Goal: Task Accomplishment & Management: Manage account settings

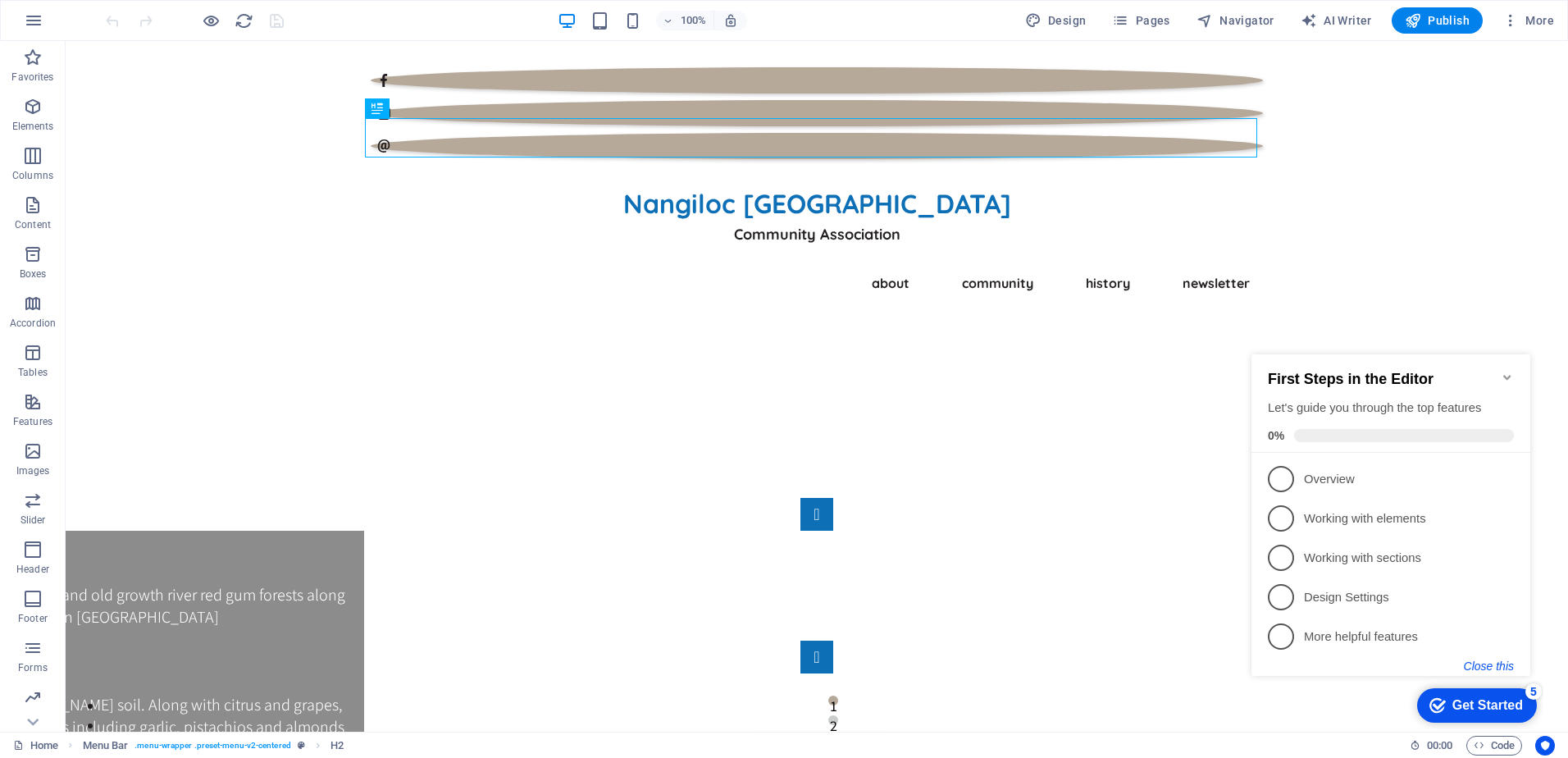
click at [1487, 666] on button "Close this" at bounding box center [1489, 666] width 50 height 13
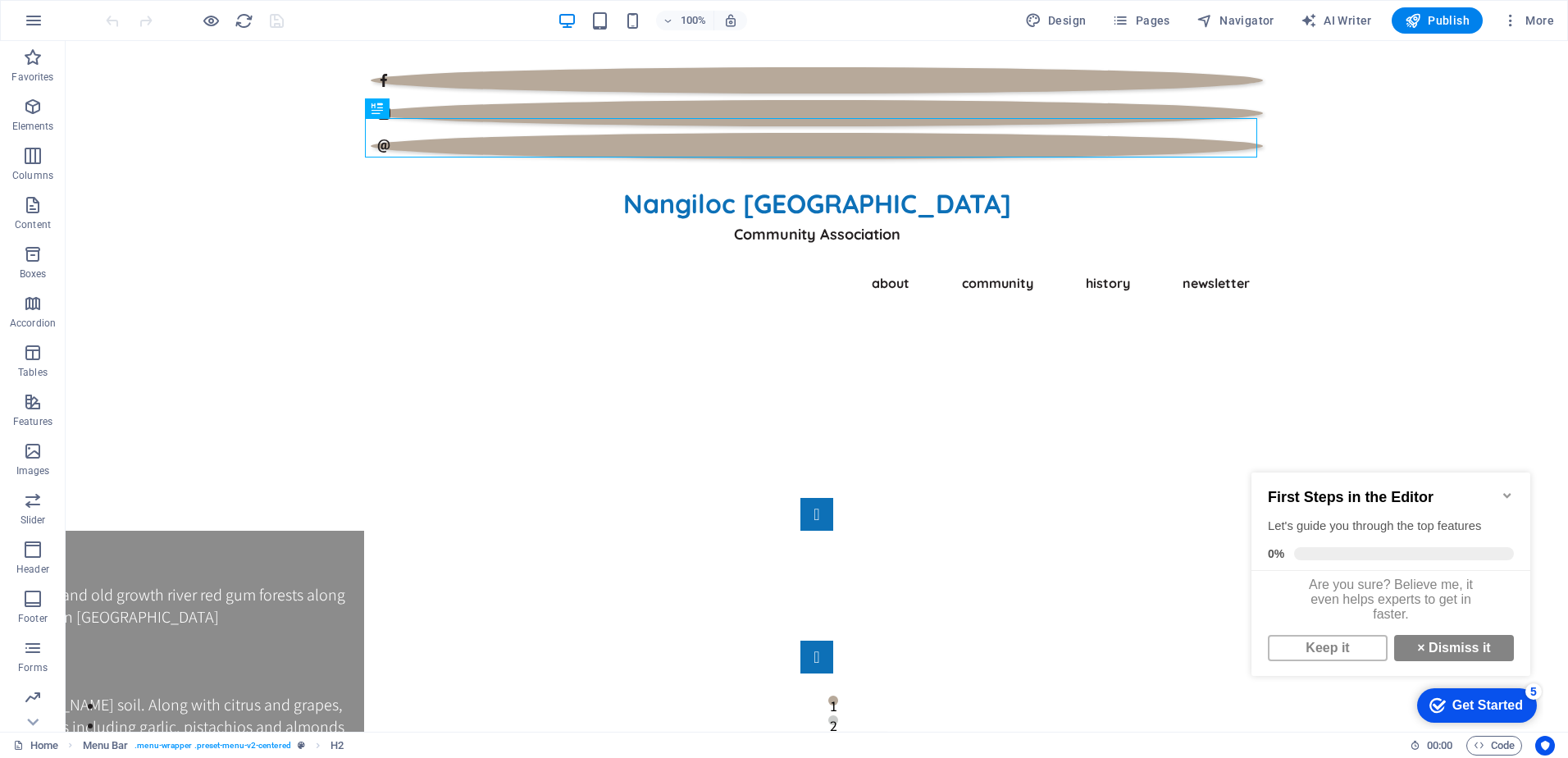
click at [1504, 491] on icon "Minimize checklist" at bounding box center [1507, 495] width 13 height 13
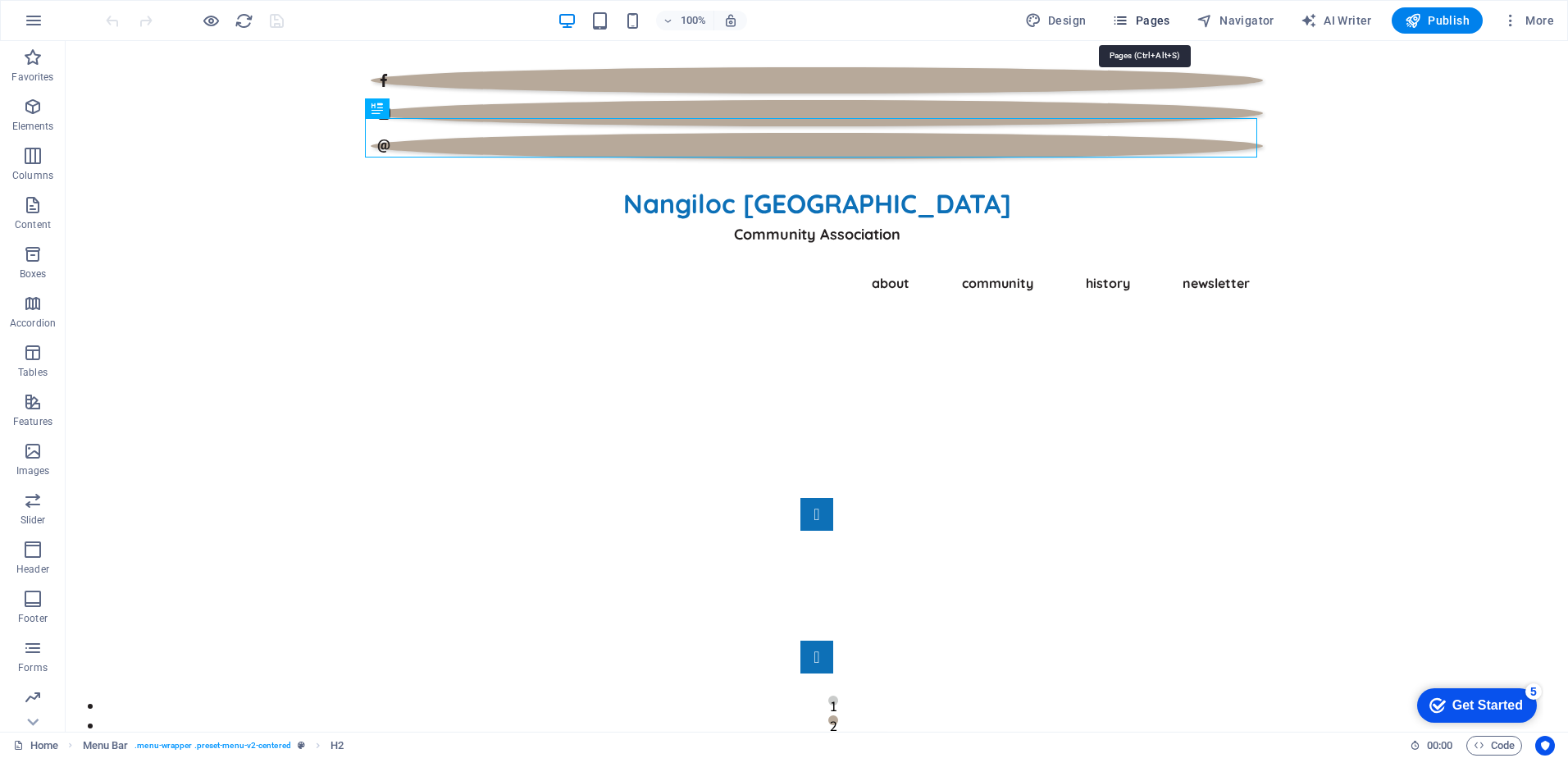
click at [1147, 21] on span "Pages" at bounding box center [1141, 20] width 57 height 16
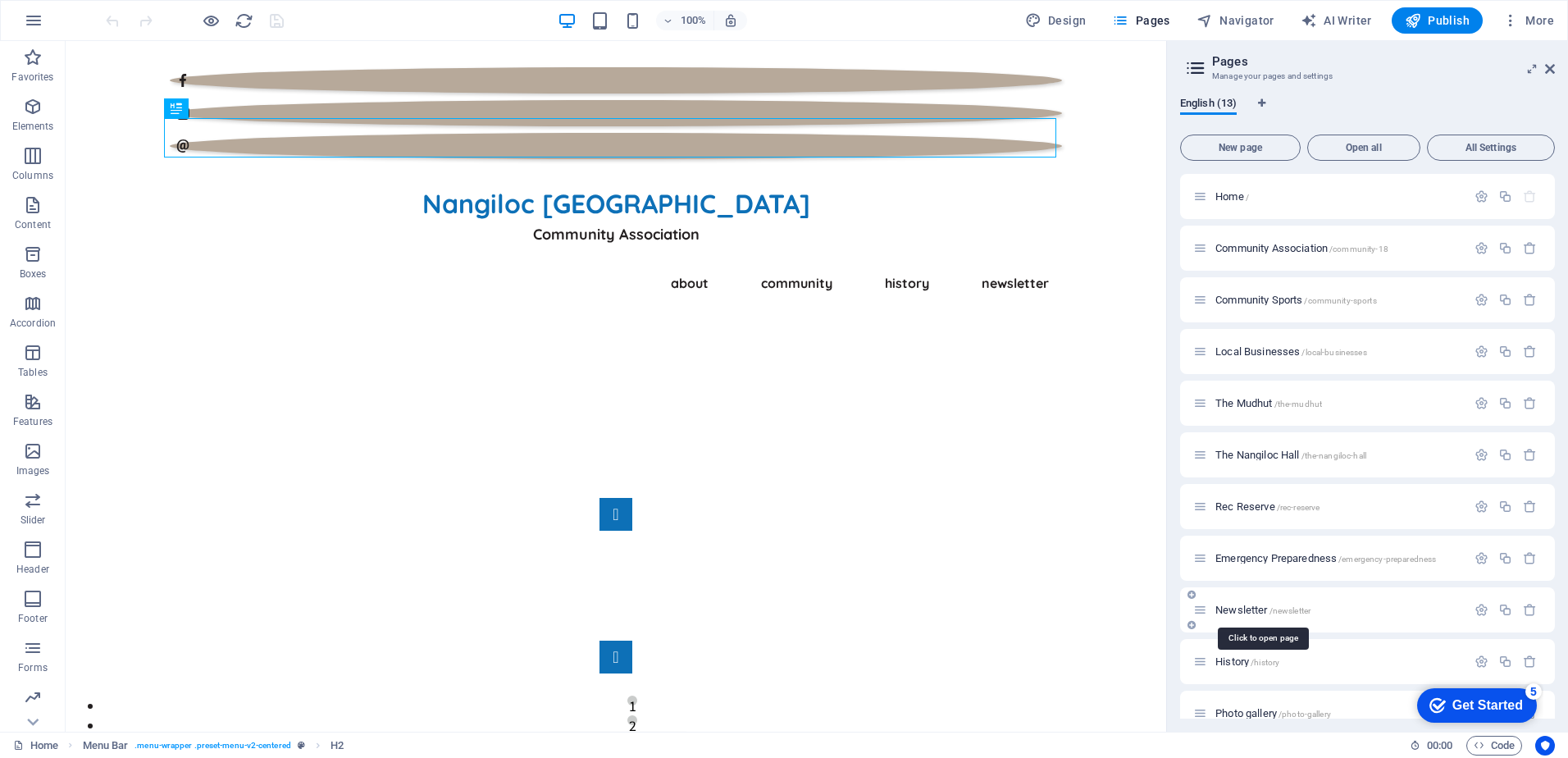
click at [1250, 611] on span "Newsletter /newsletter" at bounding box center [1264, 610] width 95 height 12
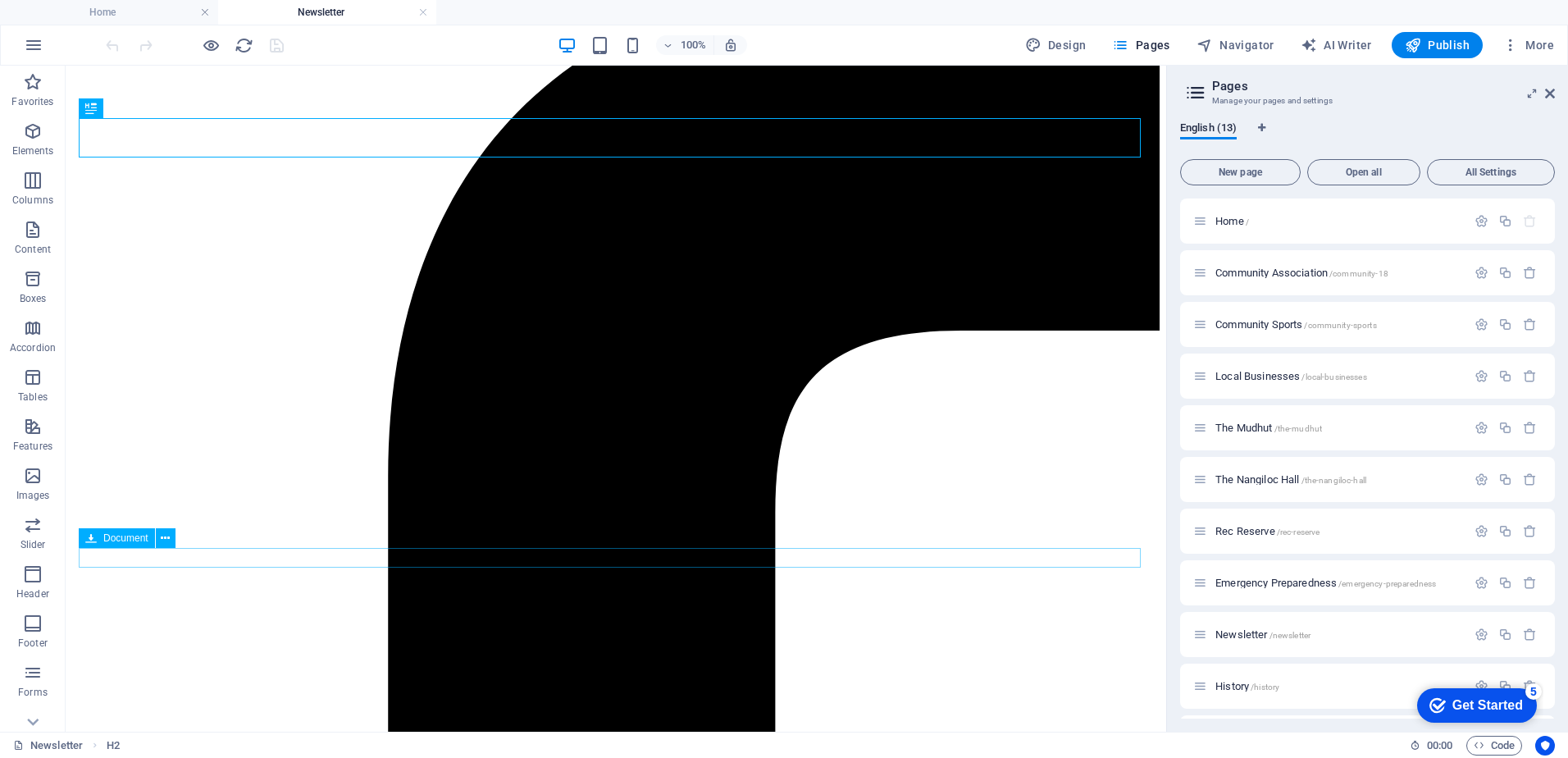
scroll to position [164, 0]
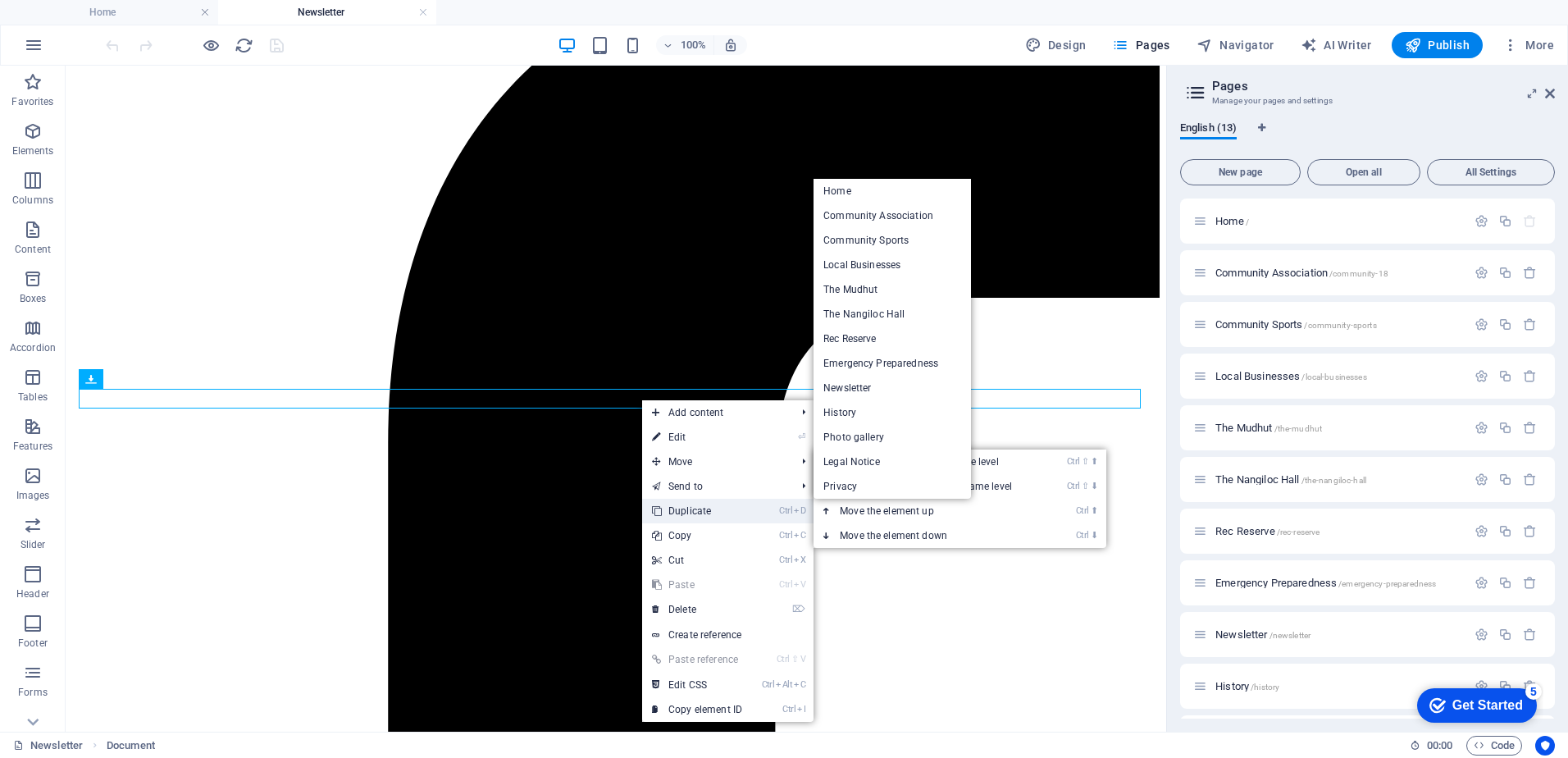
click at [717, 503] on link "Ctrl D Duplicate" at bounding box center [697, 511] width 110 height 24
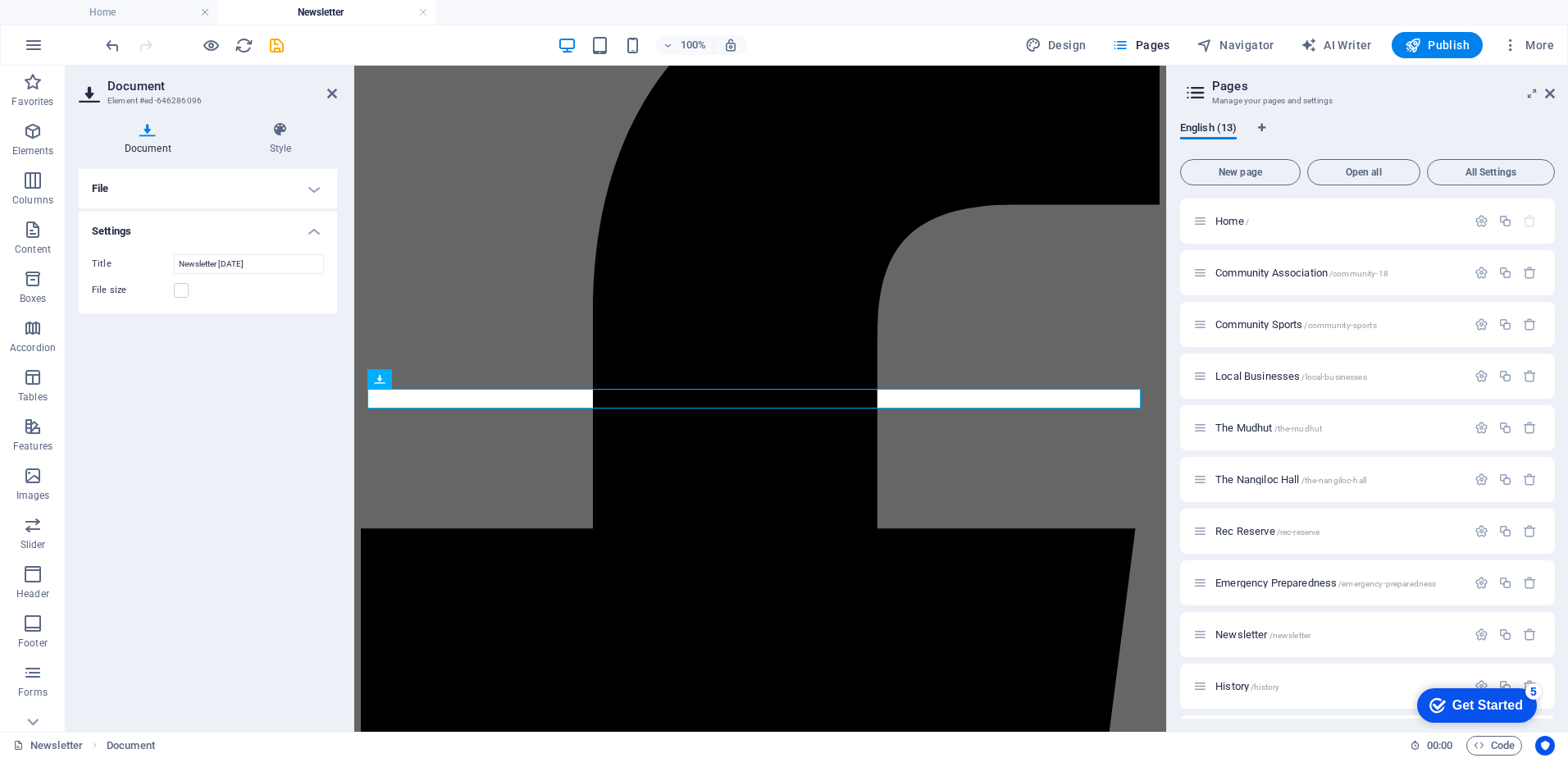
click at [141, 126] on icon at bounding box center [148, 129] width 138 height 16
click at [320, 184] on h4 "File" at bounding box center [208, 189] width 259 height 40
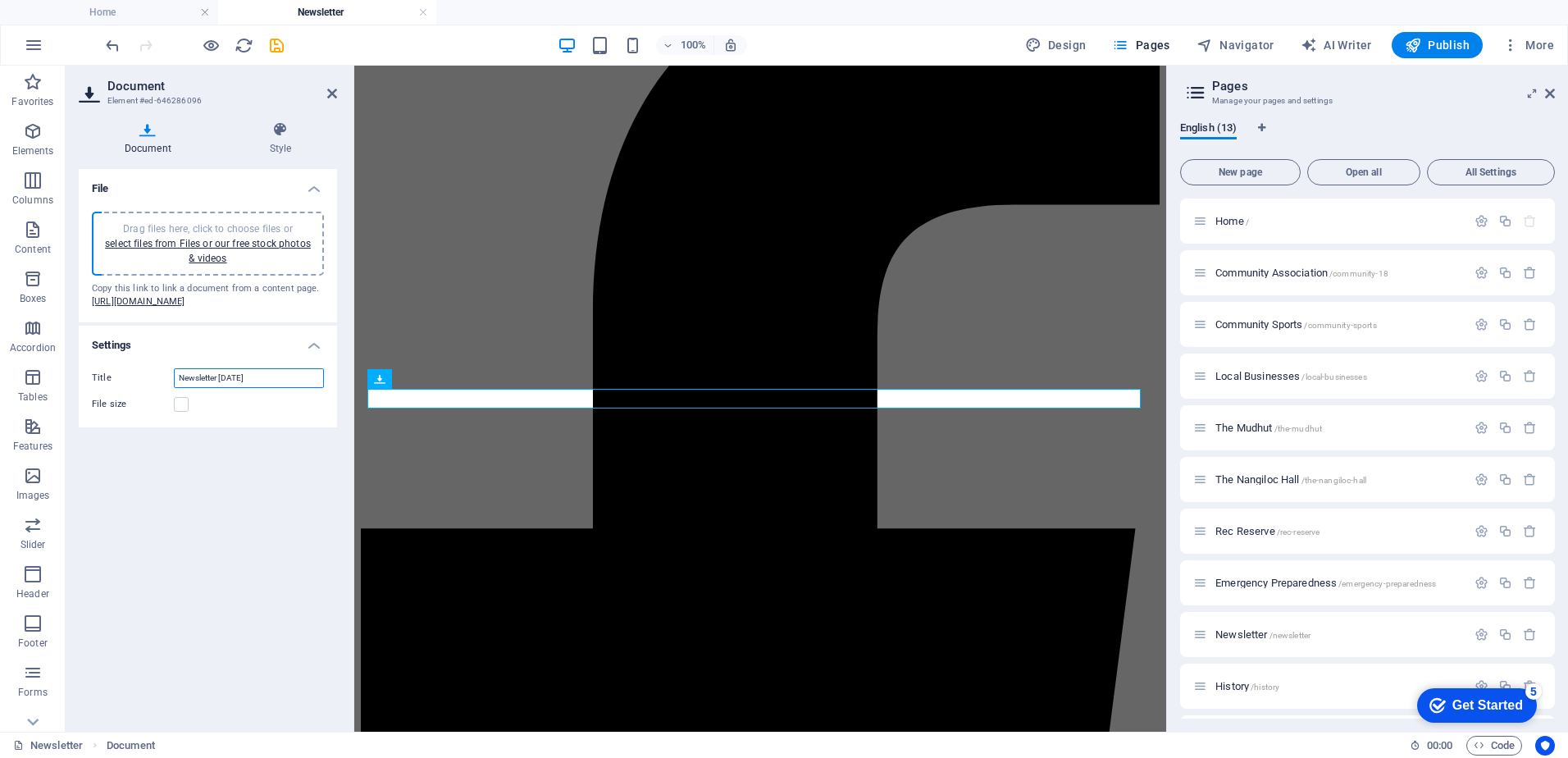
click at [227, 389] on input "Newsletter [DATE]" at bounding box center [249, 378] width 150 height 20
click at [246, 389] on input "Newsletter [DATE]" at bounding box center [249, 378] width 150 height 20
type input "Newsletter [DATE]"
click at [259, 356] on h4 "Settings" at bounding box center [208, 341] width 259 height 29
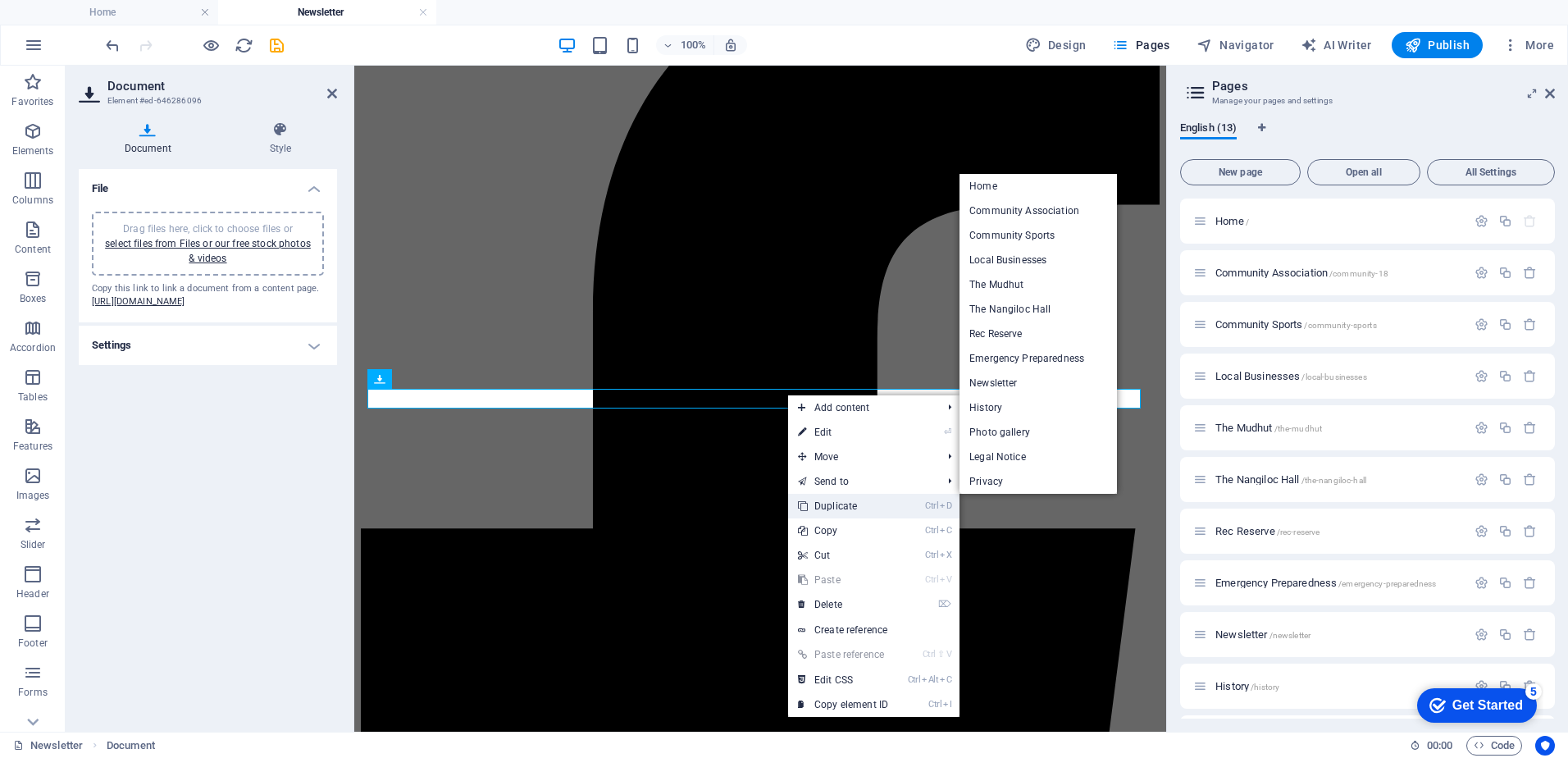
click at [829, 506] on link "Ctrl D Duplicate" at bounding box center [842, 506] width 110 height 24
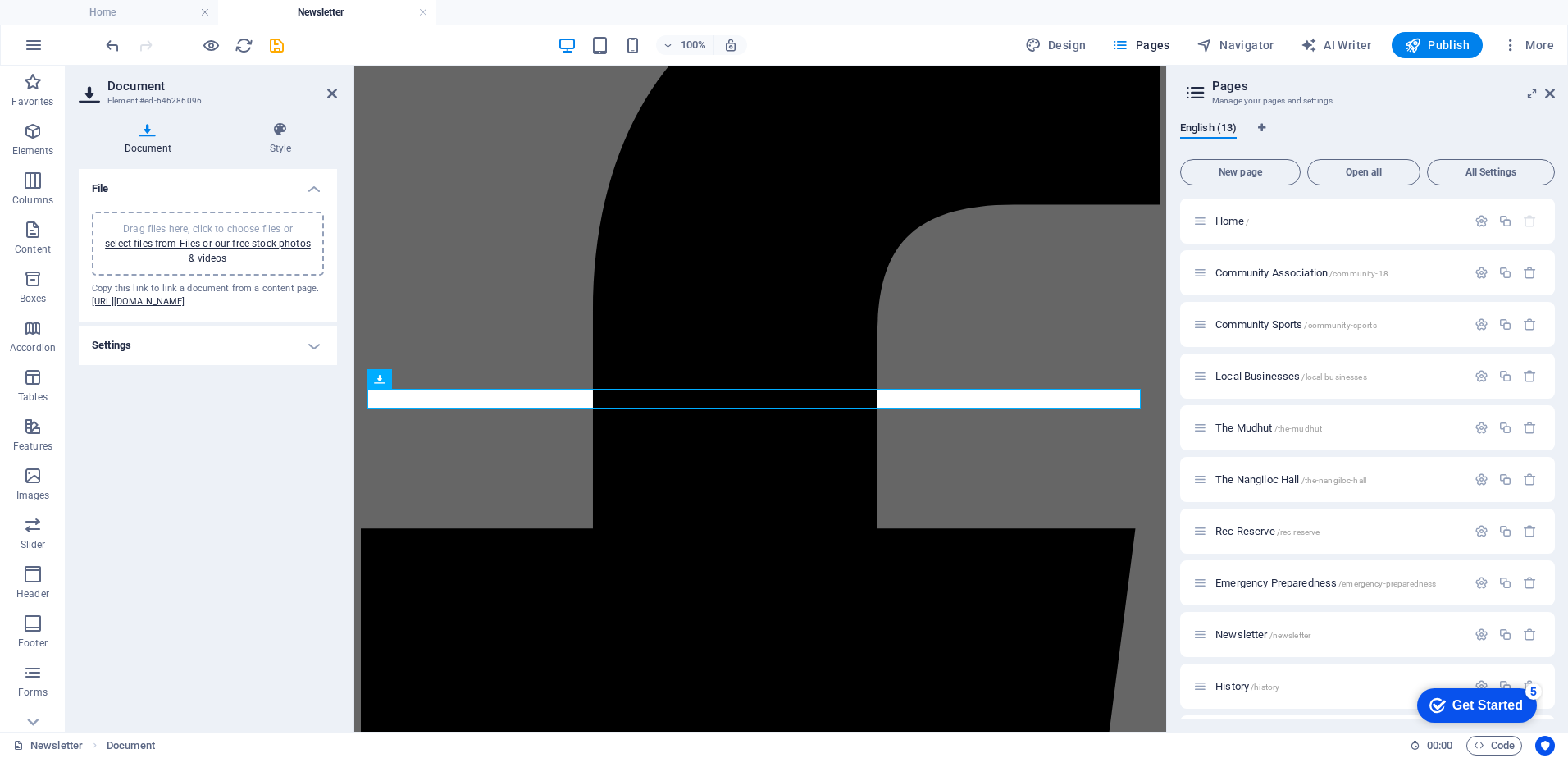
click at [297, 365] on h4 "Settings" at bounding box center [208, 346] width 259 height 40
click at [224, 389] on input "Newsletter [DATE]" at bounding box center [249, 378] width 150 height 20
click at [263, 389] on input "Newsletter [DATE]" at bounding box center [249, 378] width 150 height 20
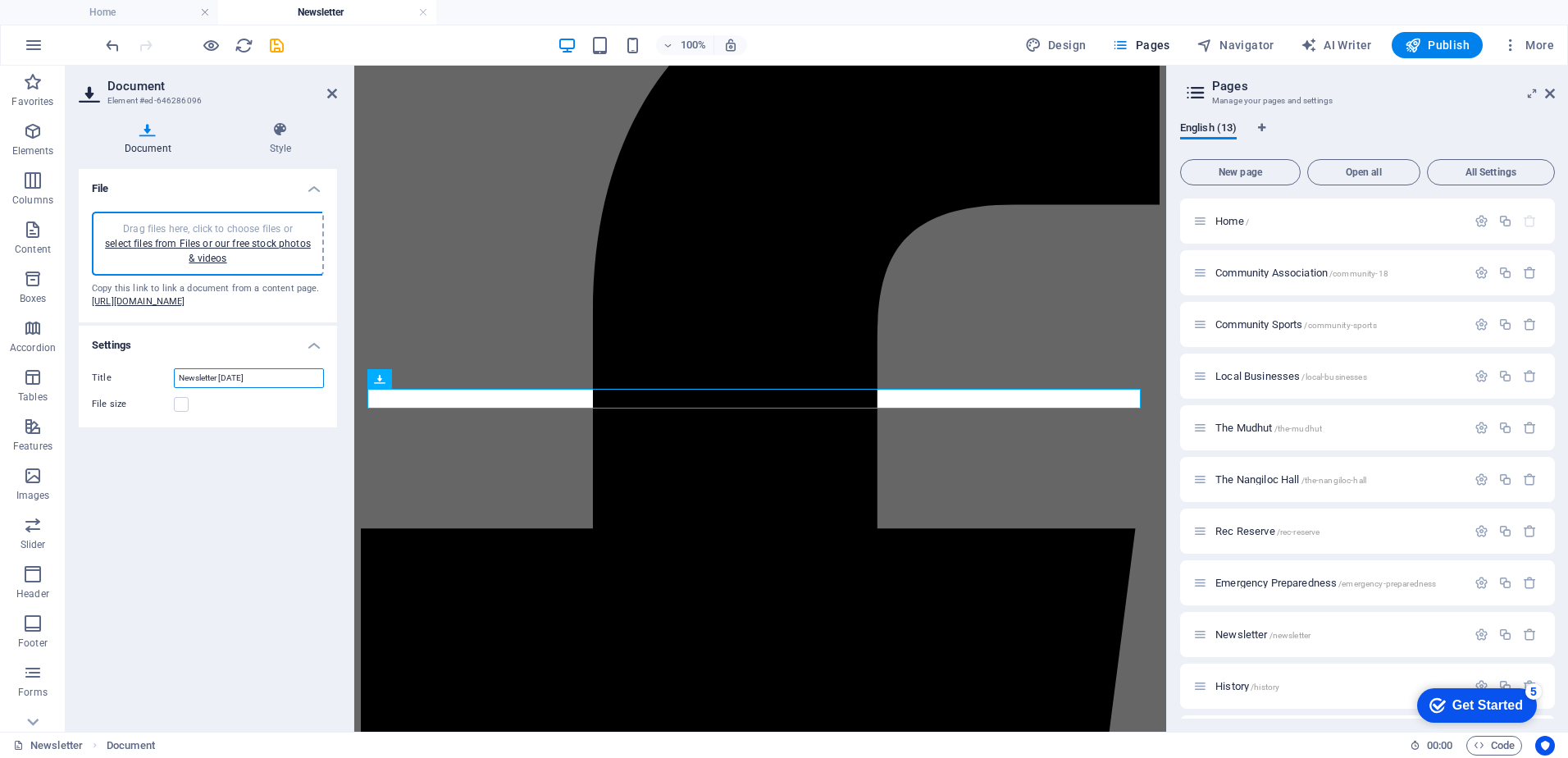
type input "Newsletter [DATE]"
click at [280, 414] on div "File size" at bounding box center [208, 404] width 232 height 20
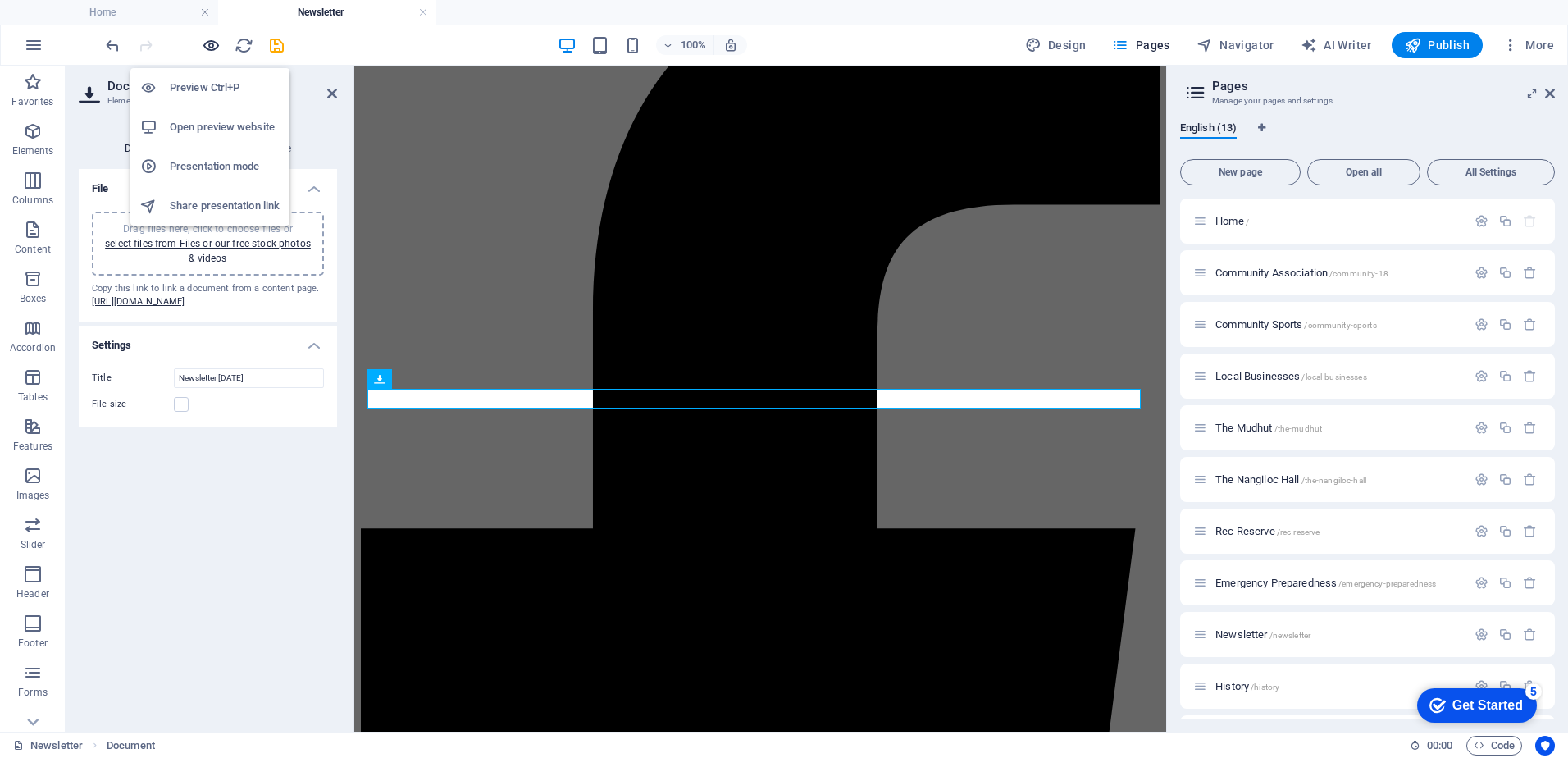
click at [214, 46] on icon "button" at bounding box center [211, 46] width 19 height 19
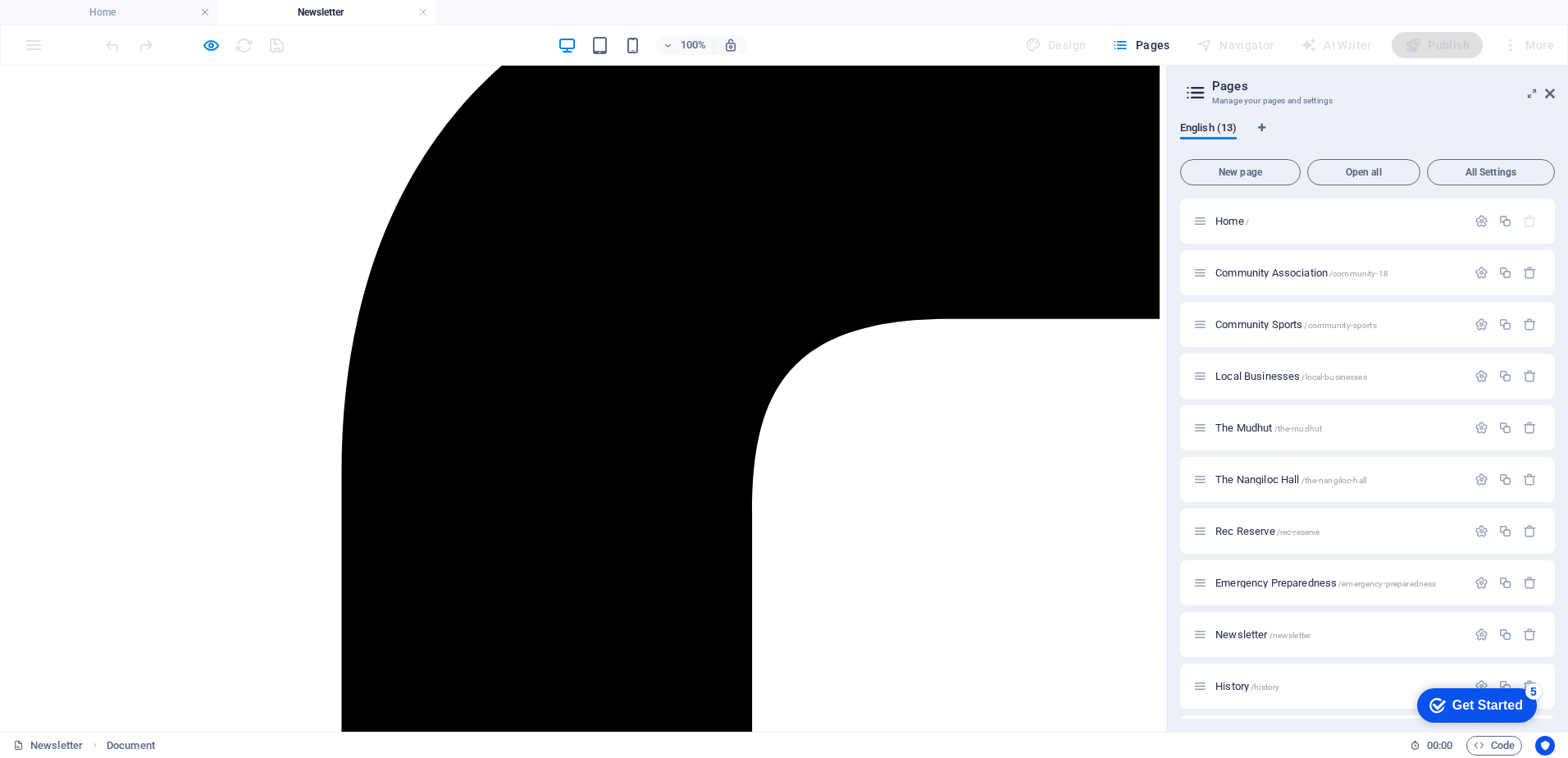
click at [208, 49] on icon "button" at bounding box center [211, 46] width 19 height 19
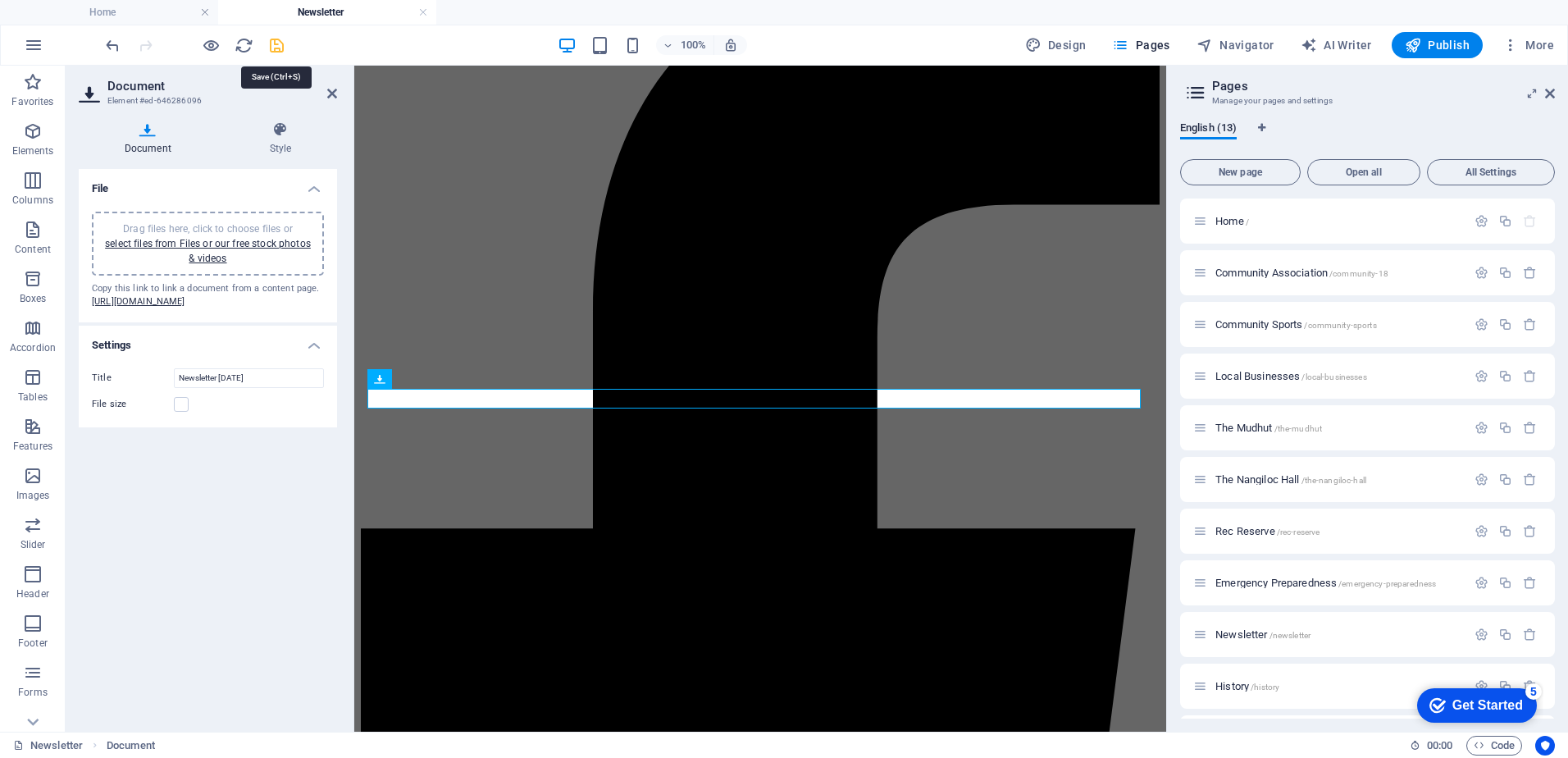
click at [274, 40] on icon "save" at bounding box center [277, 46] width 19 height 19
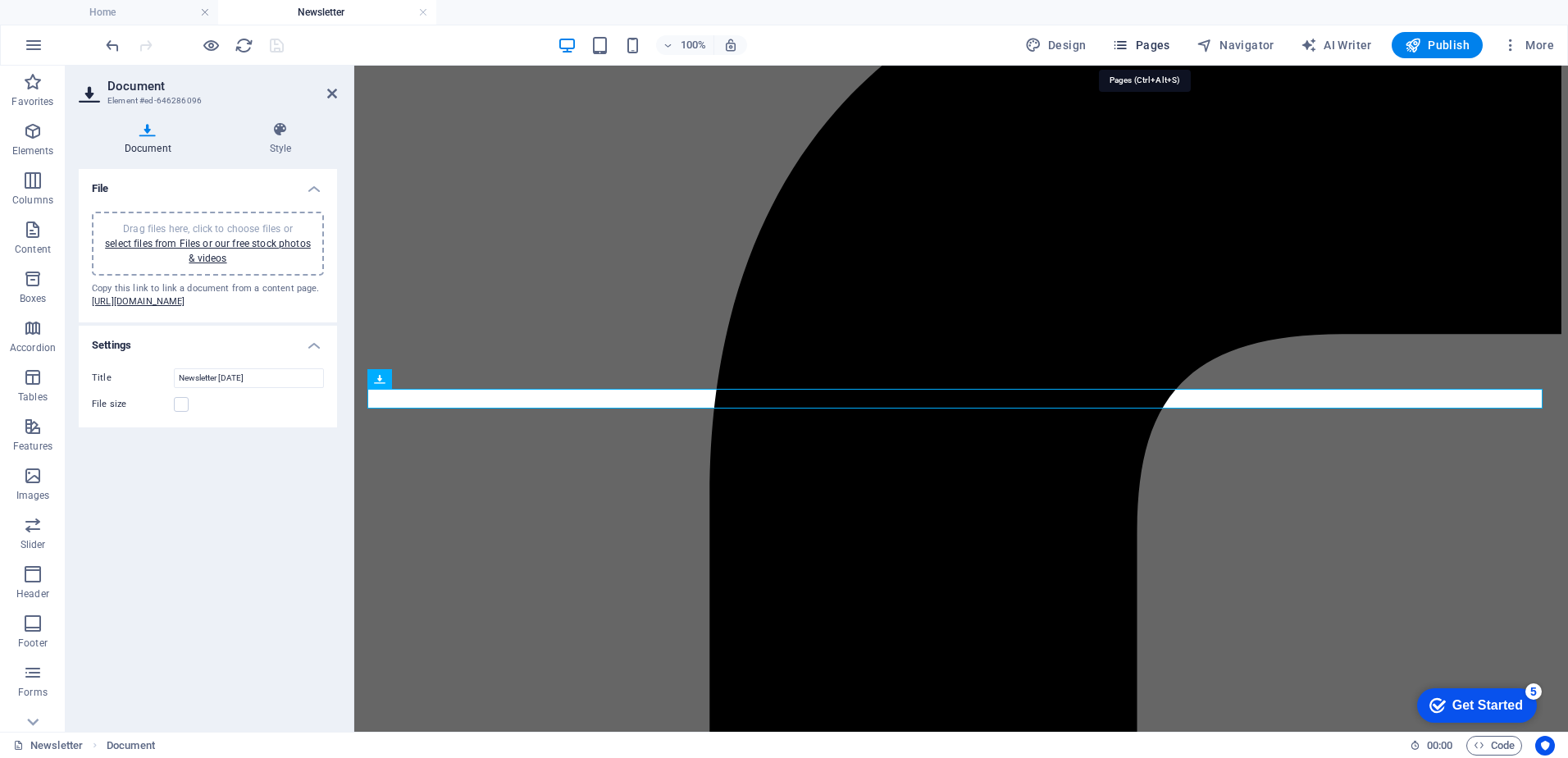
click at [1161, 42] on span "Pages" at bounding box center [1141, 45] width 57 height 16
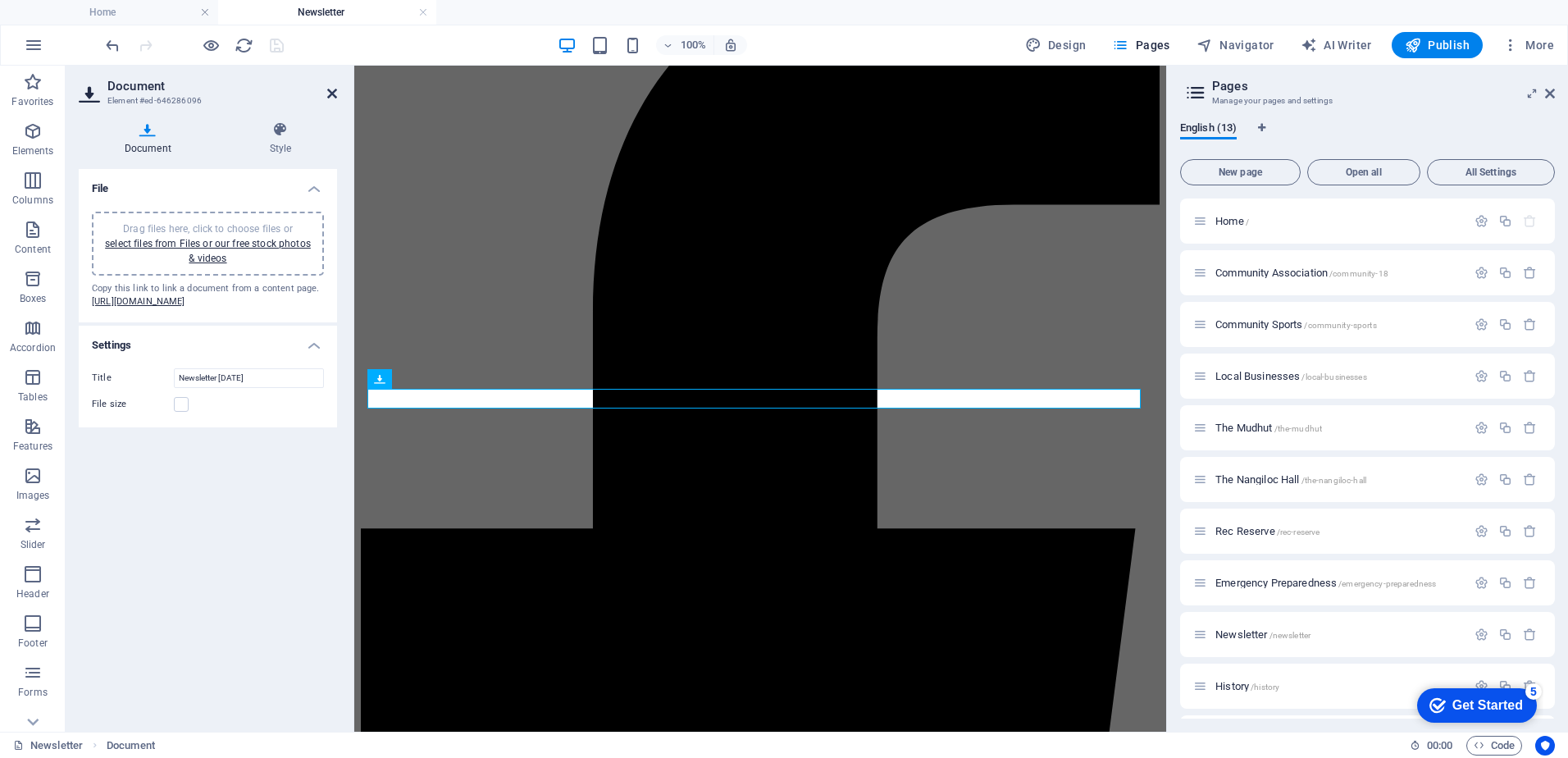
click at [336, 91] on icon at bounding box center [331, 93] width 10 height 13
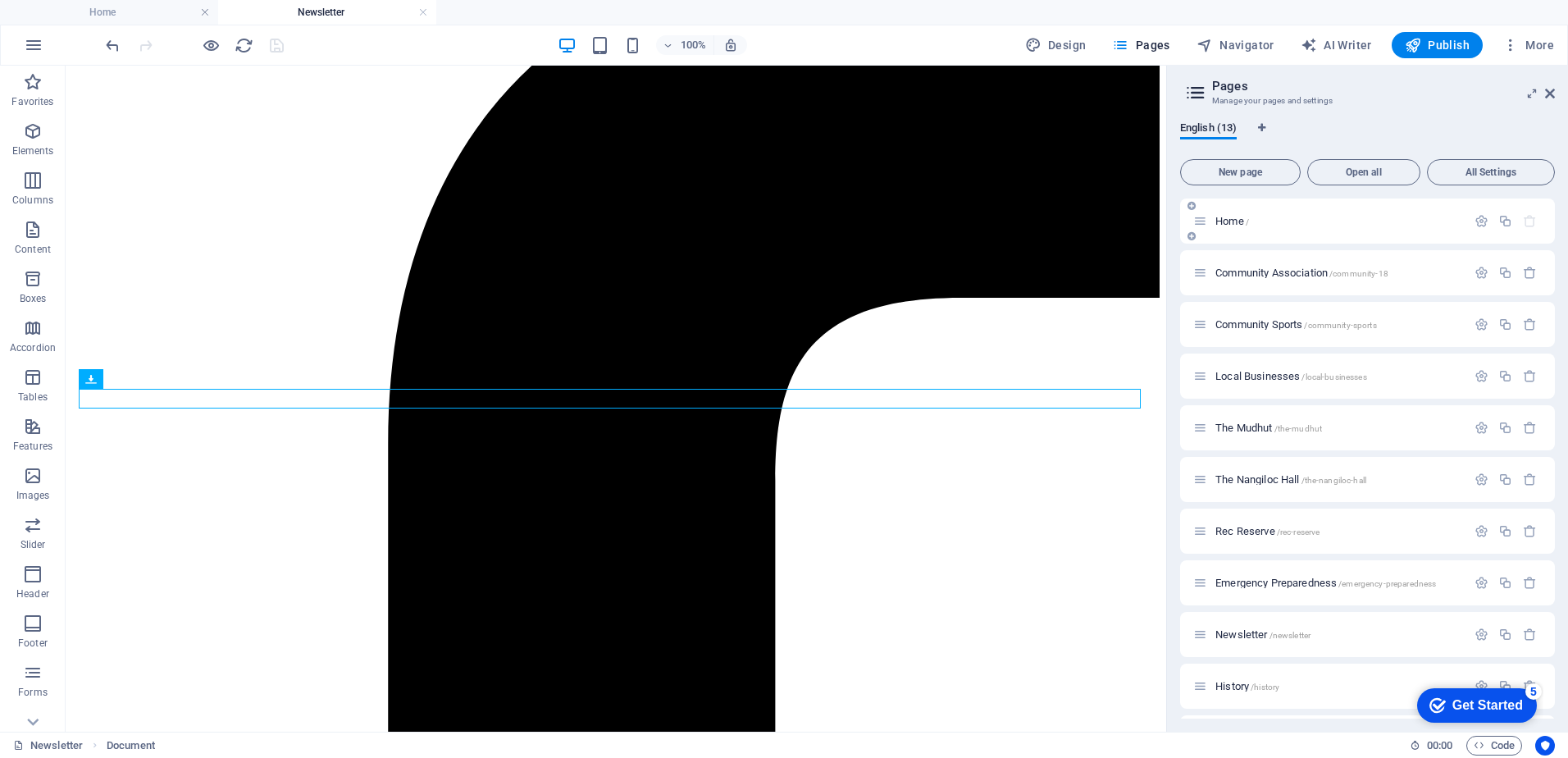
click at [1227, 216] on span "Home /" at bounding box center [1232, 221] width 34 height 12
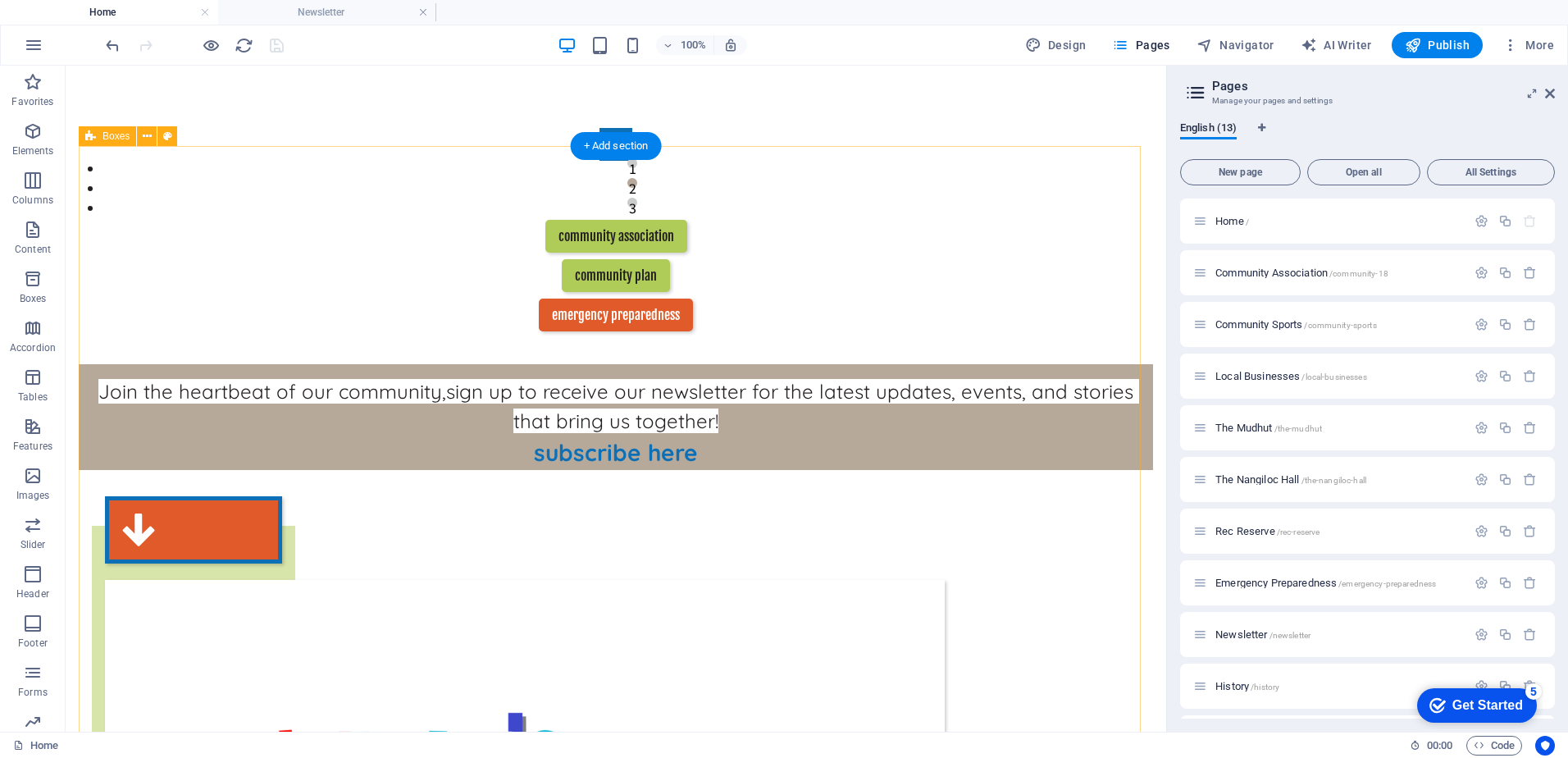
scroll to position [575, 0]
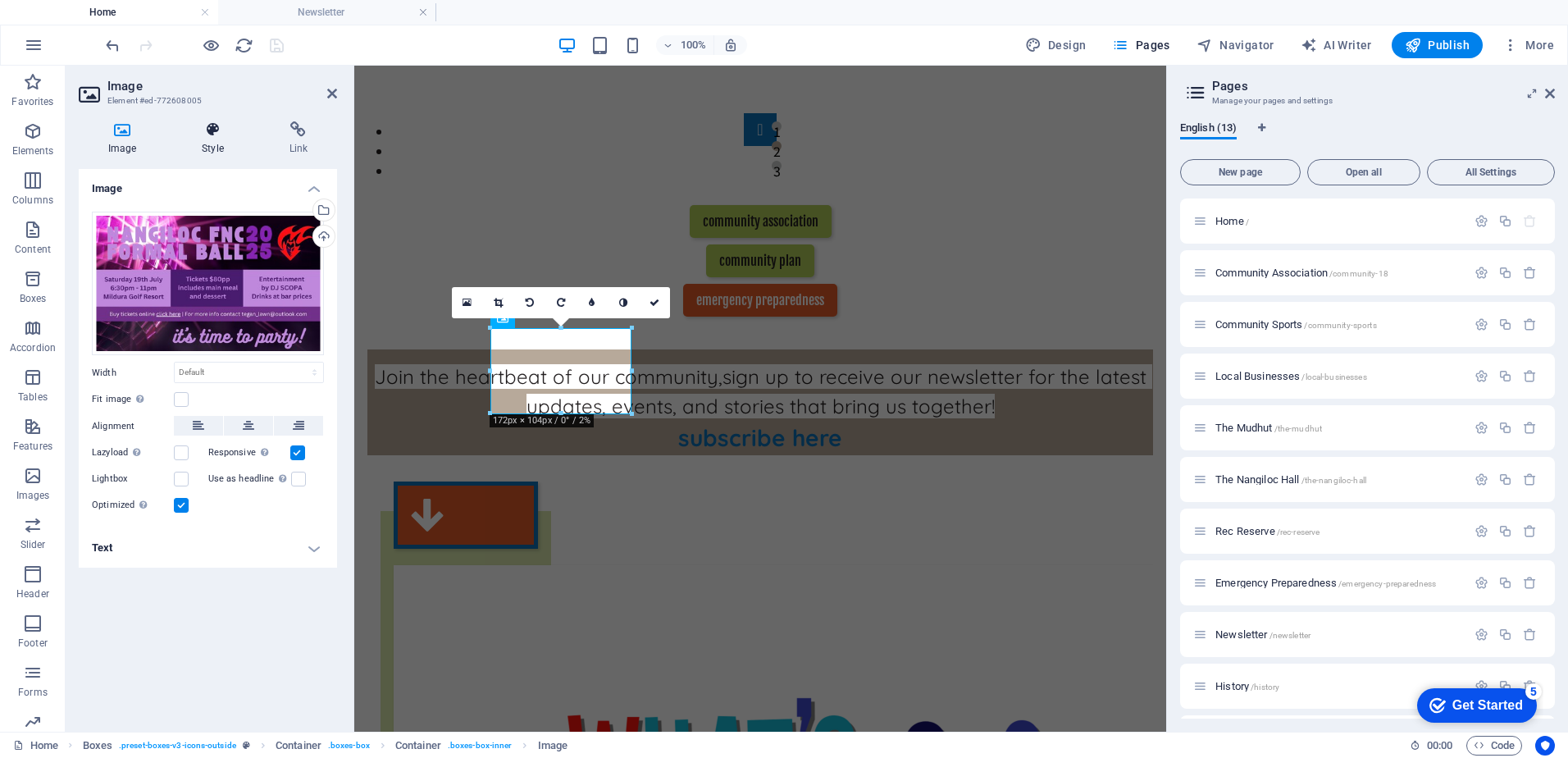
click at [201, 133] on icon at bounding box center [212, 129] width 80 height 16
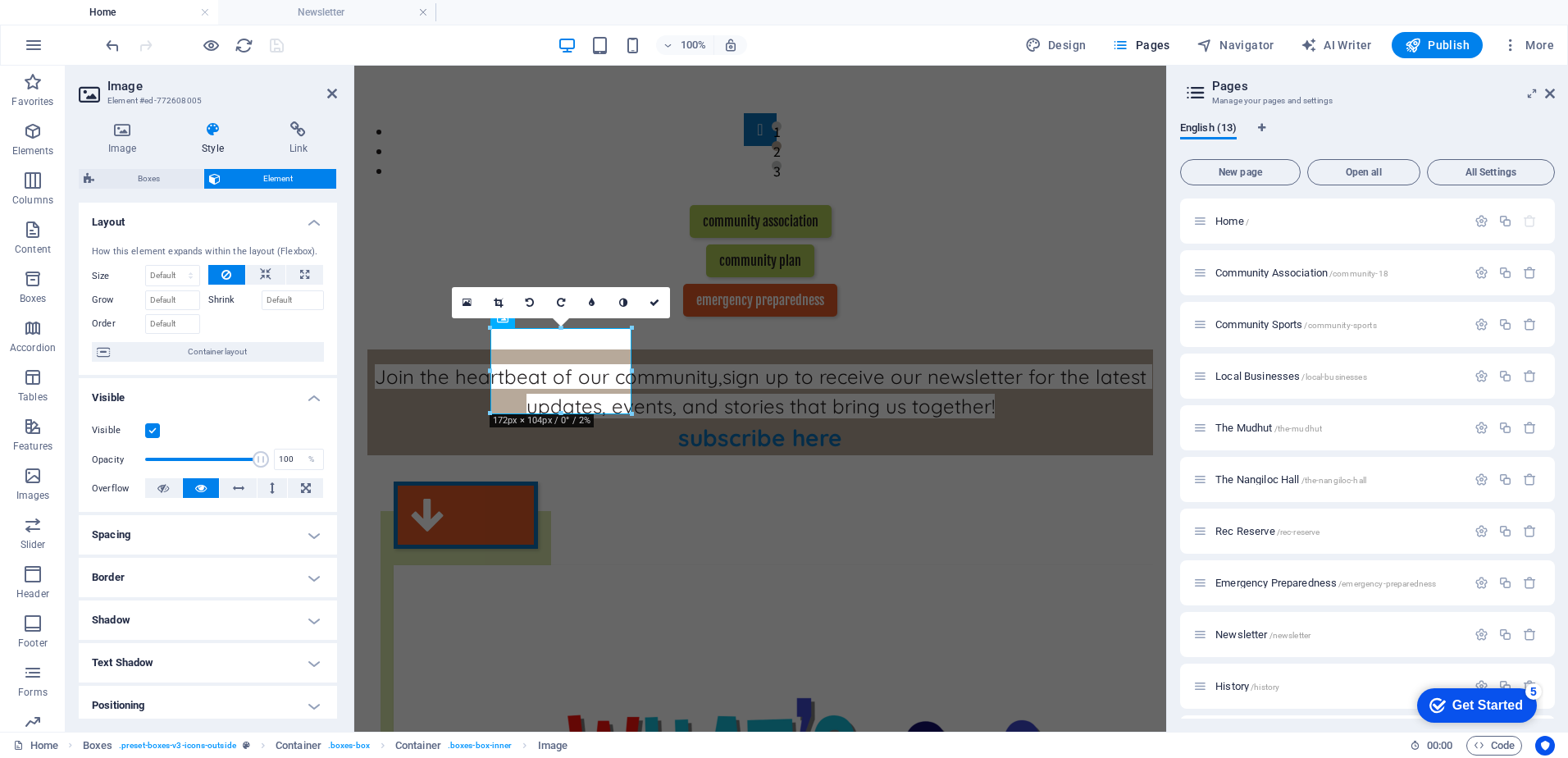
click at [151, 427] on label at bounding box center [152, 430] width 15 height 15
click at [0, 0] on input "Visible" at bounding box center [0, 0] width 0 height 0
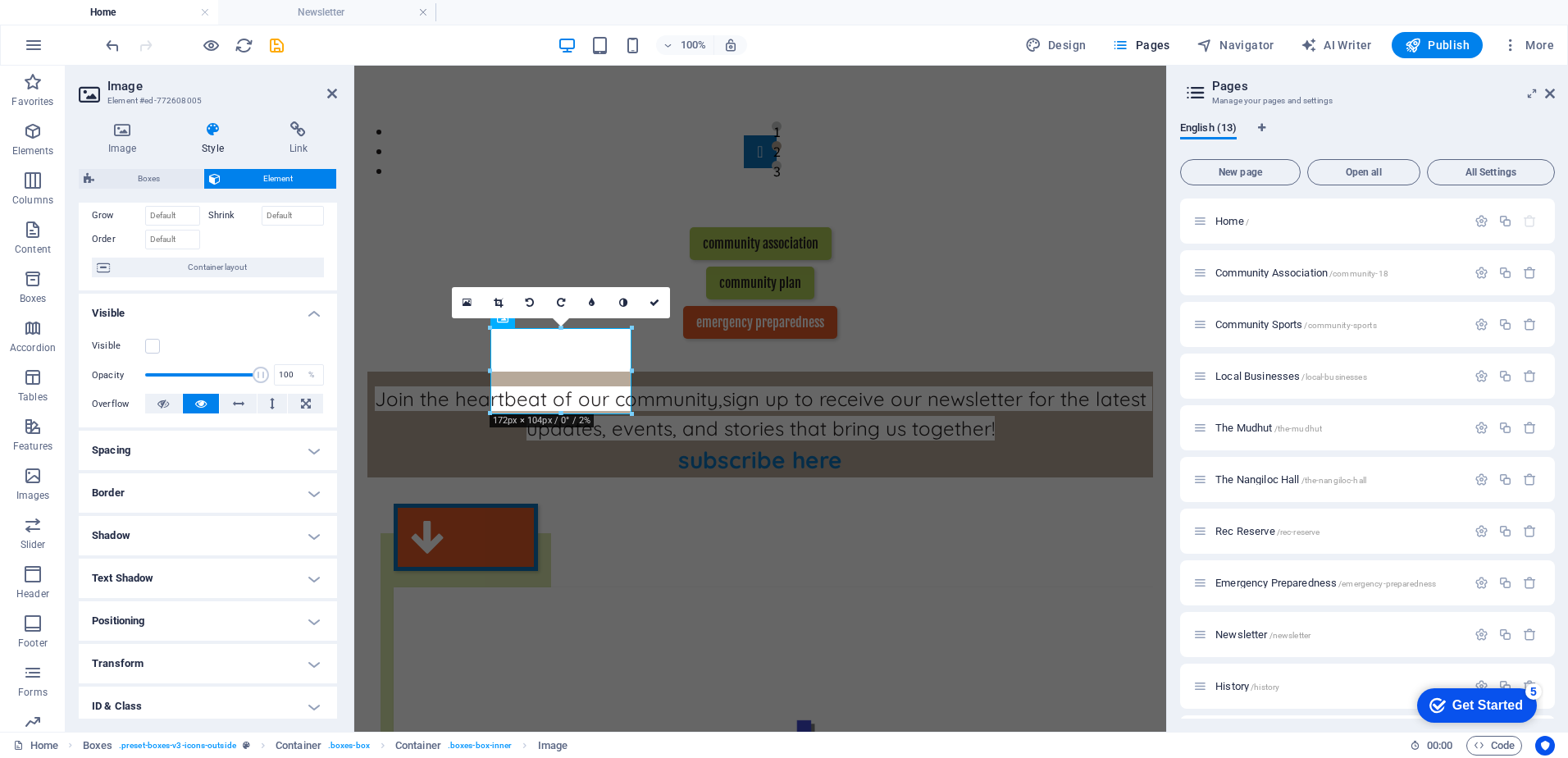
scroll to position [0, 0]
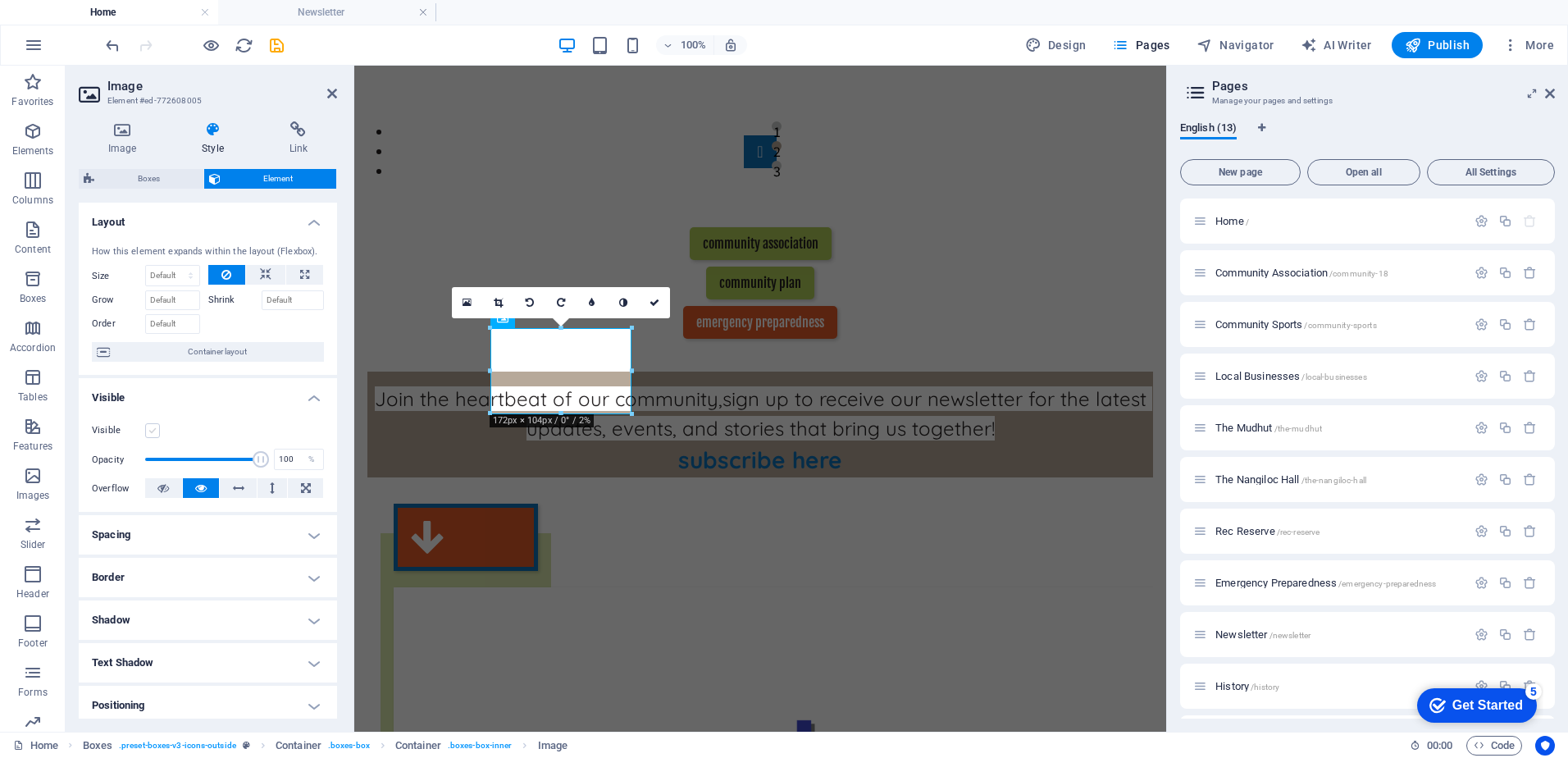
click at [150, 430] on label at bounding box center [152, 430] width 15 height 15
click at [0, 0] on input "Visible" at bounding box center [0, 0] width 0 height 0
click at [652, 307] on icon at bounding box center [654, 302] width 10 height 10
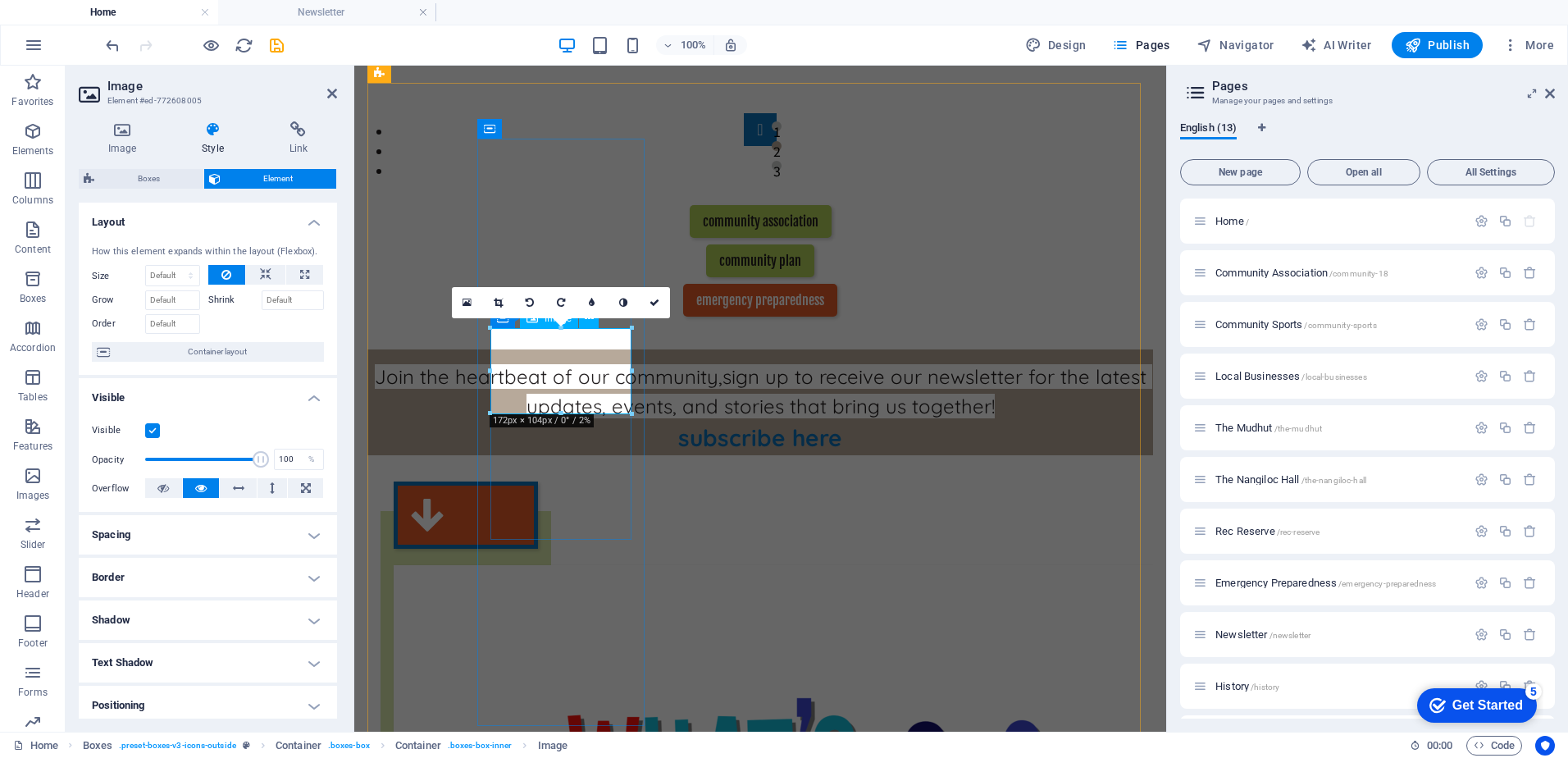
click at [466, 305] on icon at bounding box center [467, 302] width 9 height 11
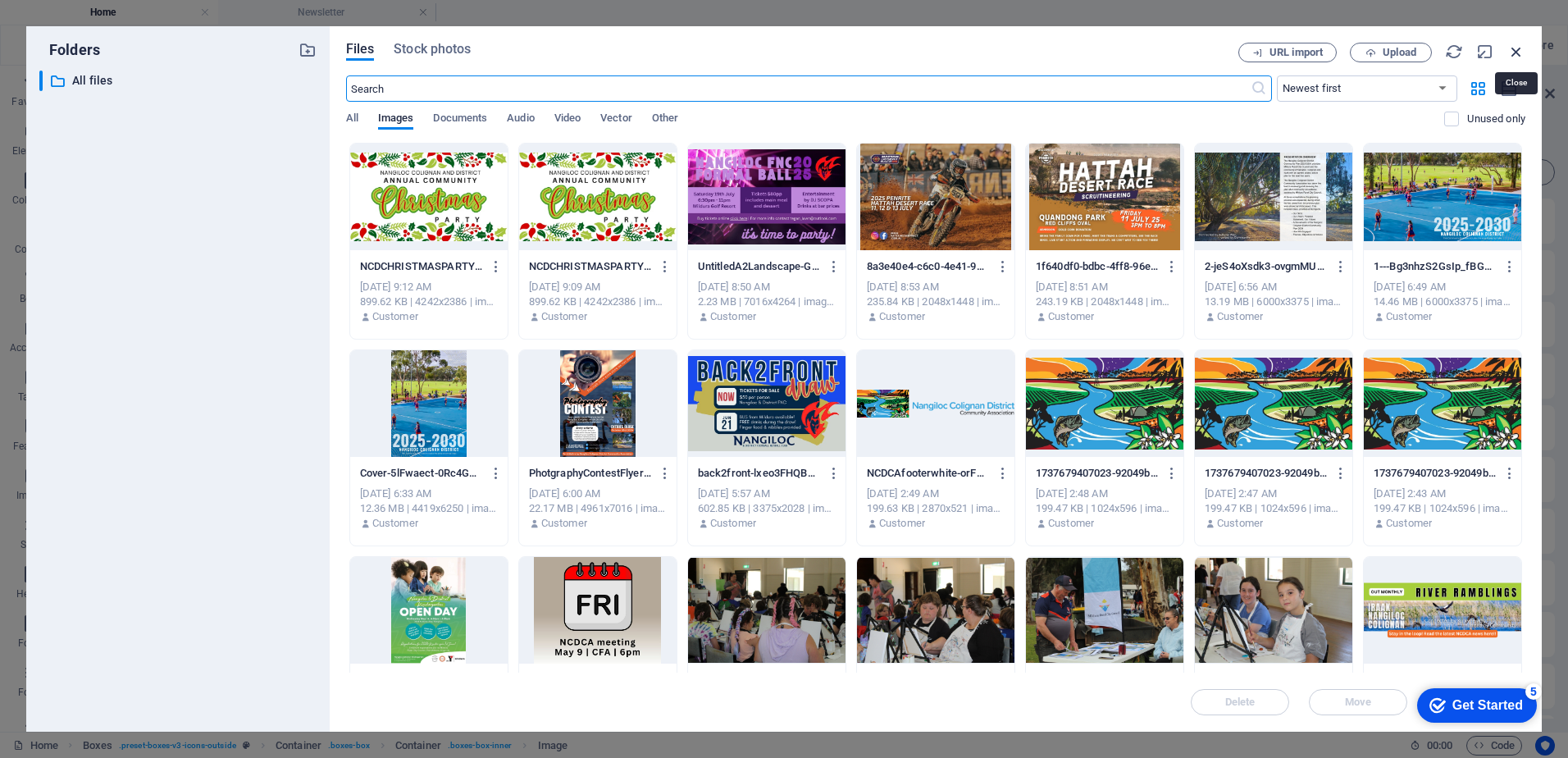
click at [1519, 48] on icon "button" at bounding box center [1516, 51] width 18 height 18
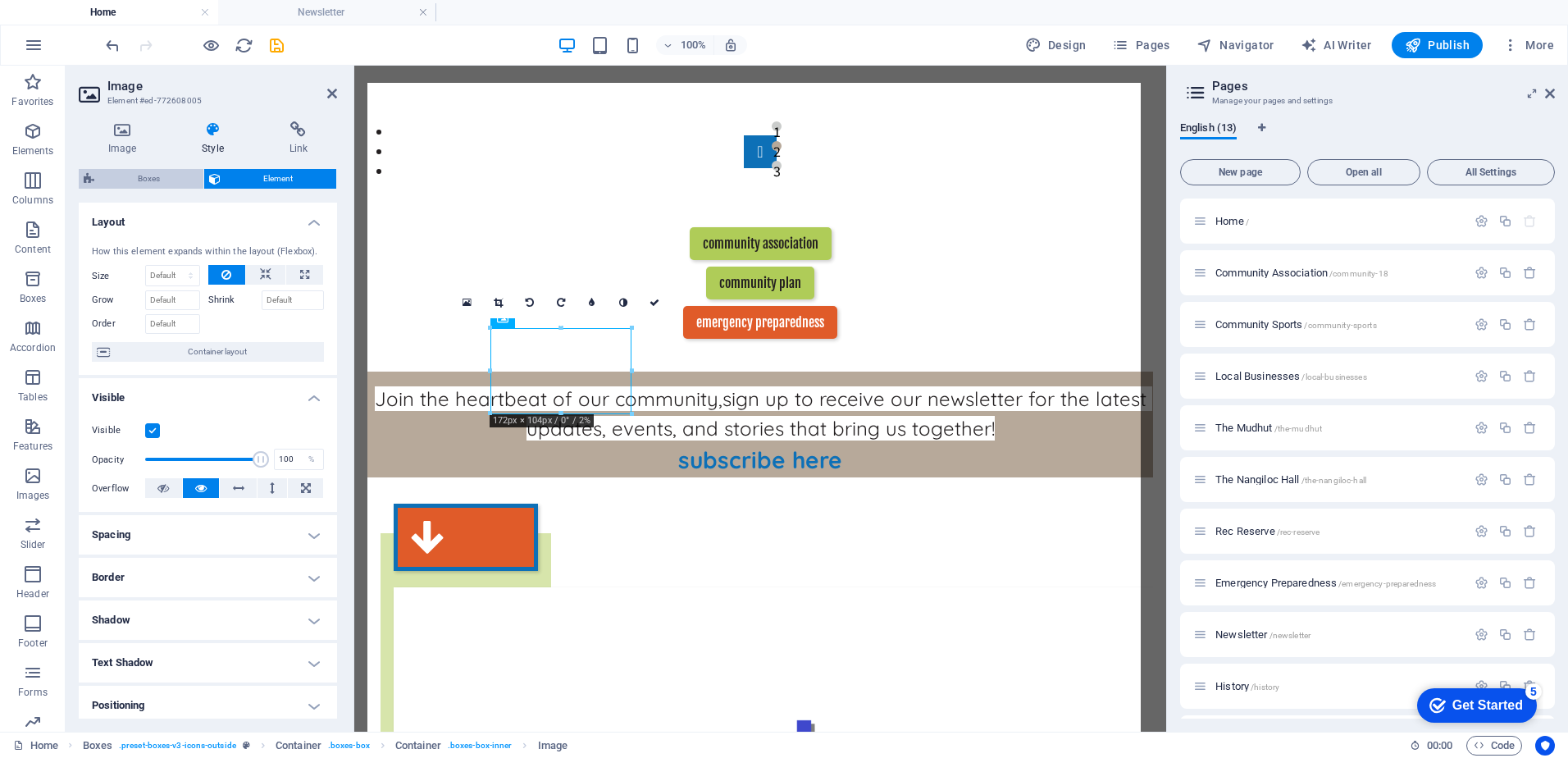
click at [135, 175] on span "Boxes" at bounding box center [149, 178] width 99 height 20
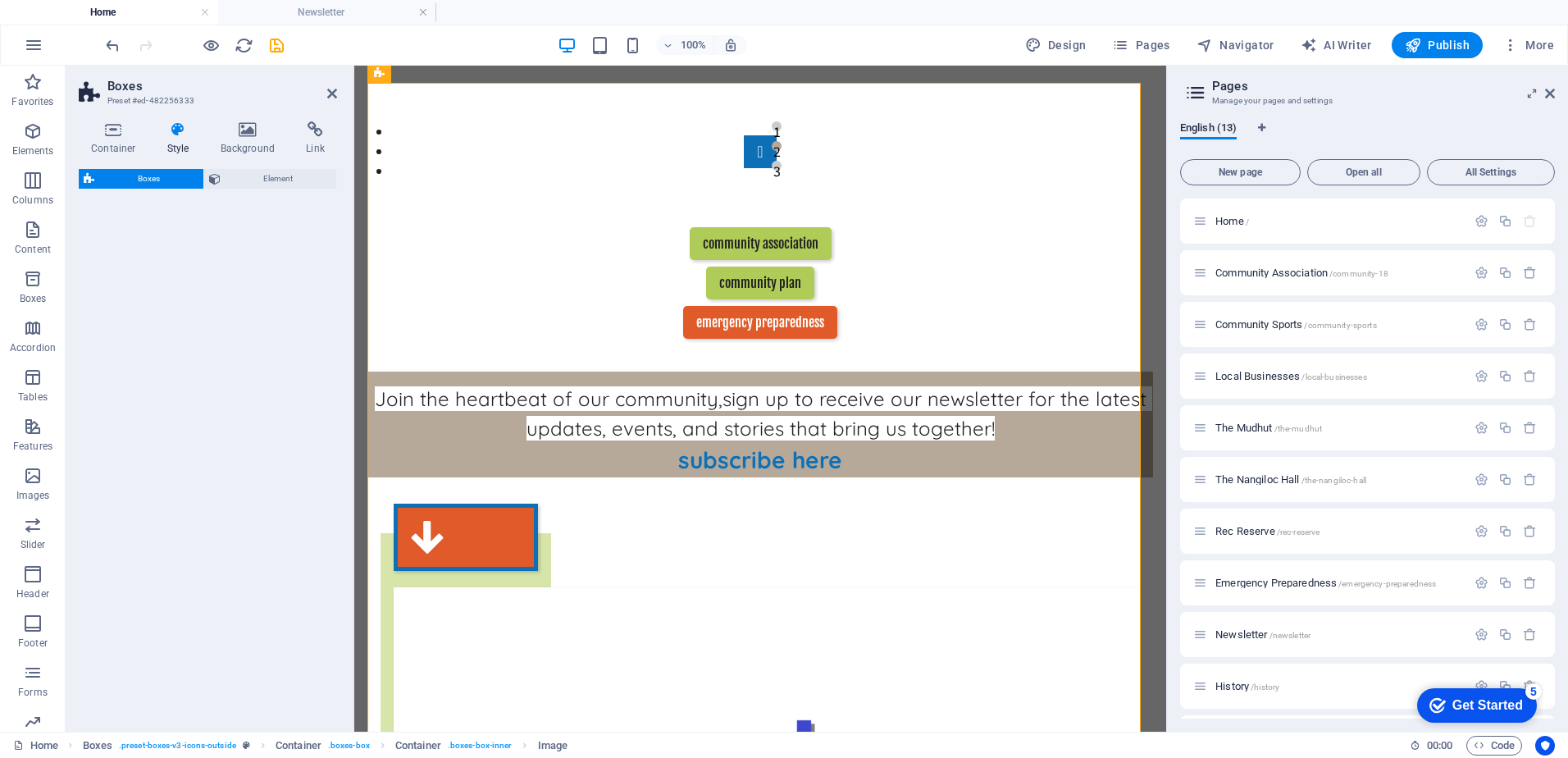
select select "rem"
select select "preset-boxes-v3-icons-outside"
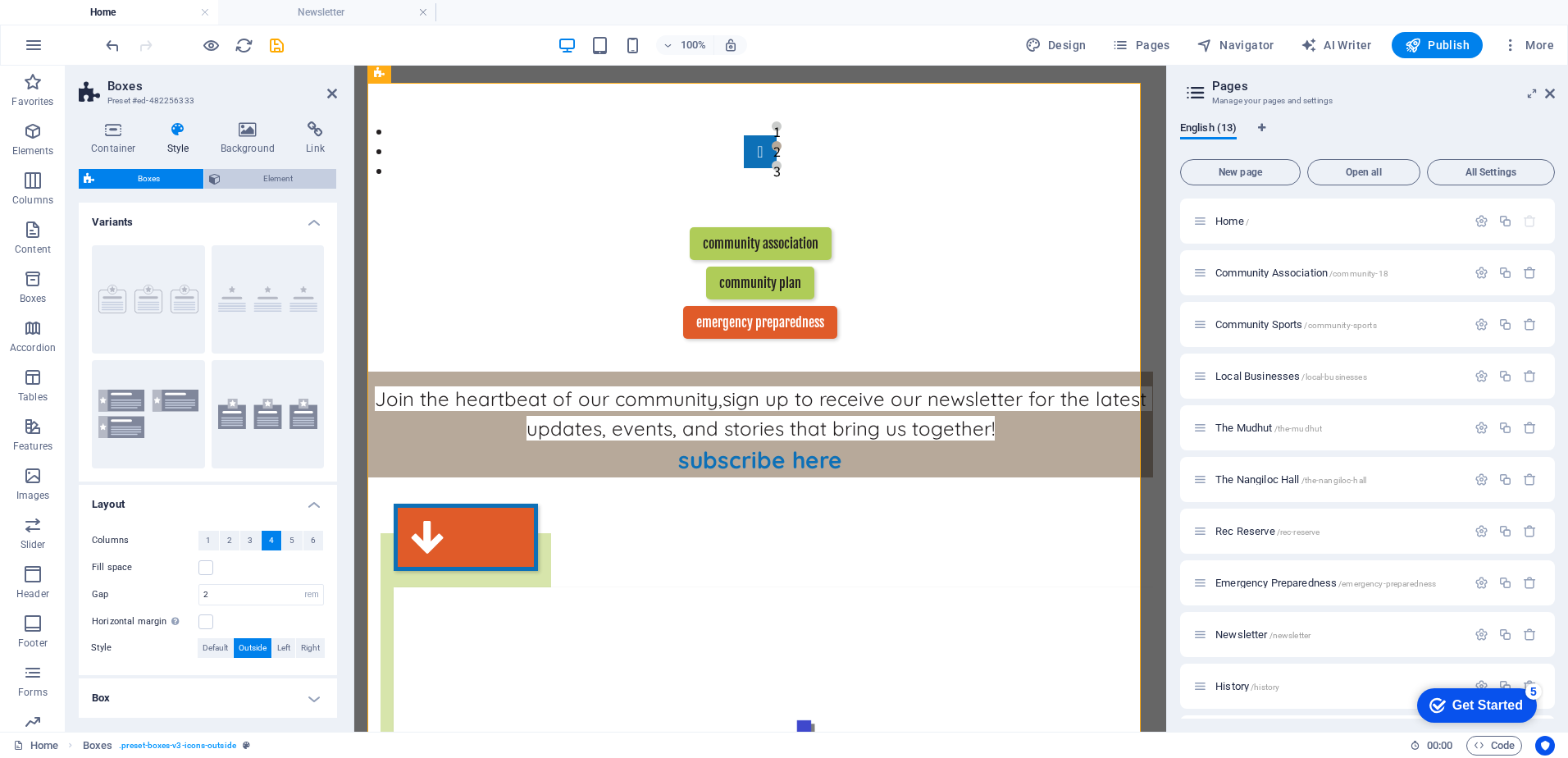
click at [273, 180] on span "Element" at bounding box center [278, 178] width 106 height 20
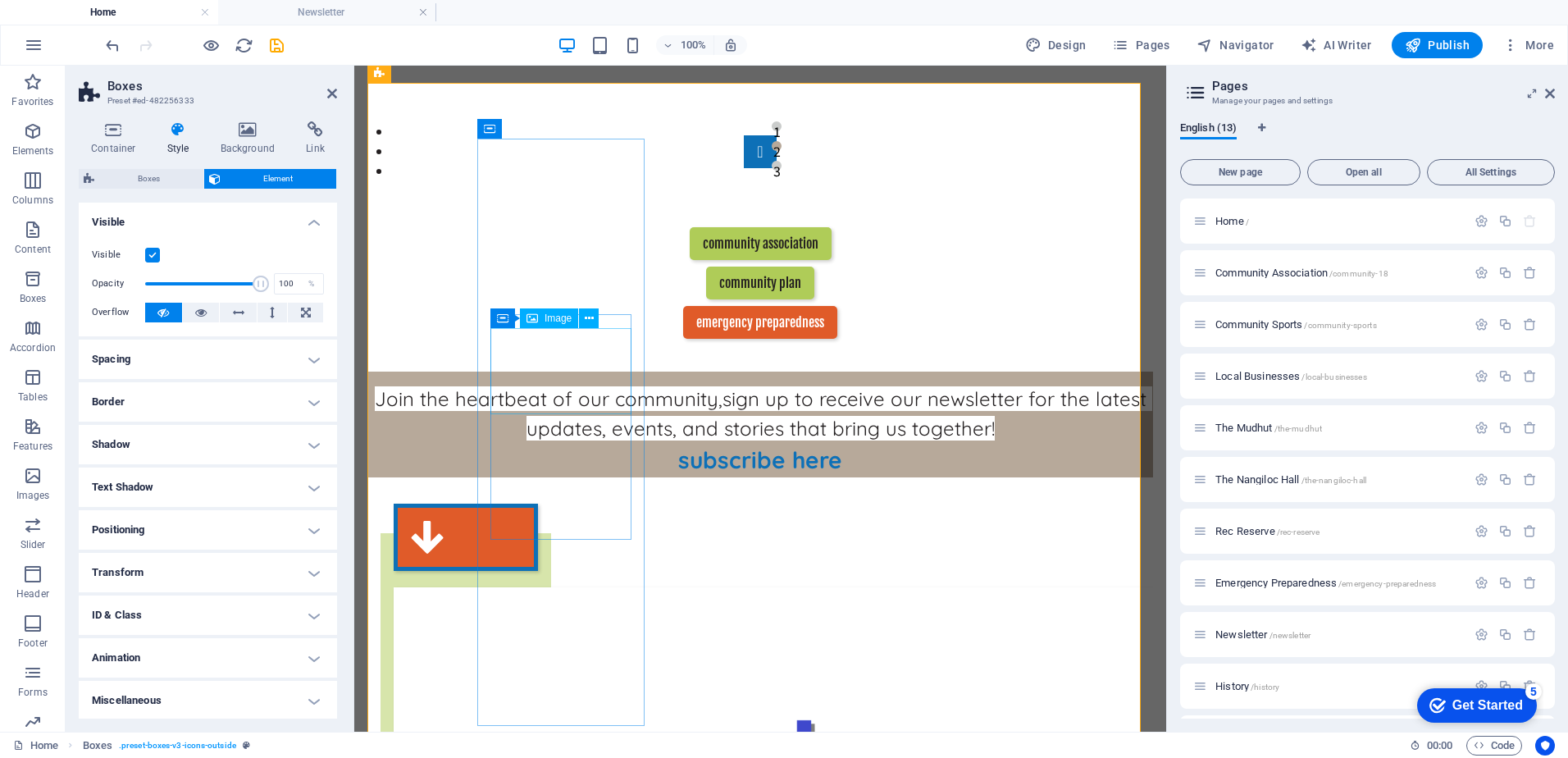
click at [583, 322] on button at bounding box center [589, 318] width 20 height 20
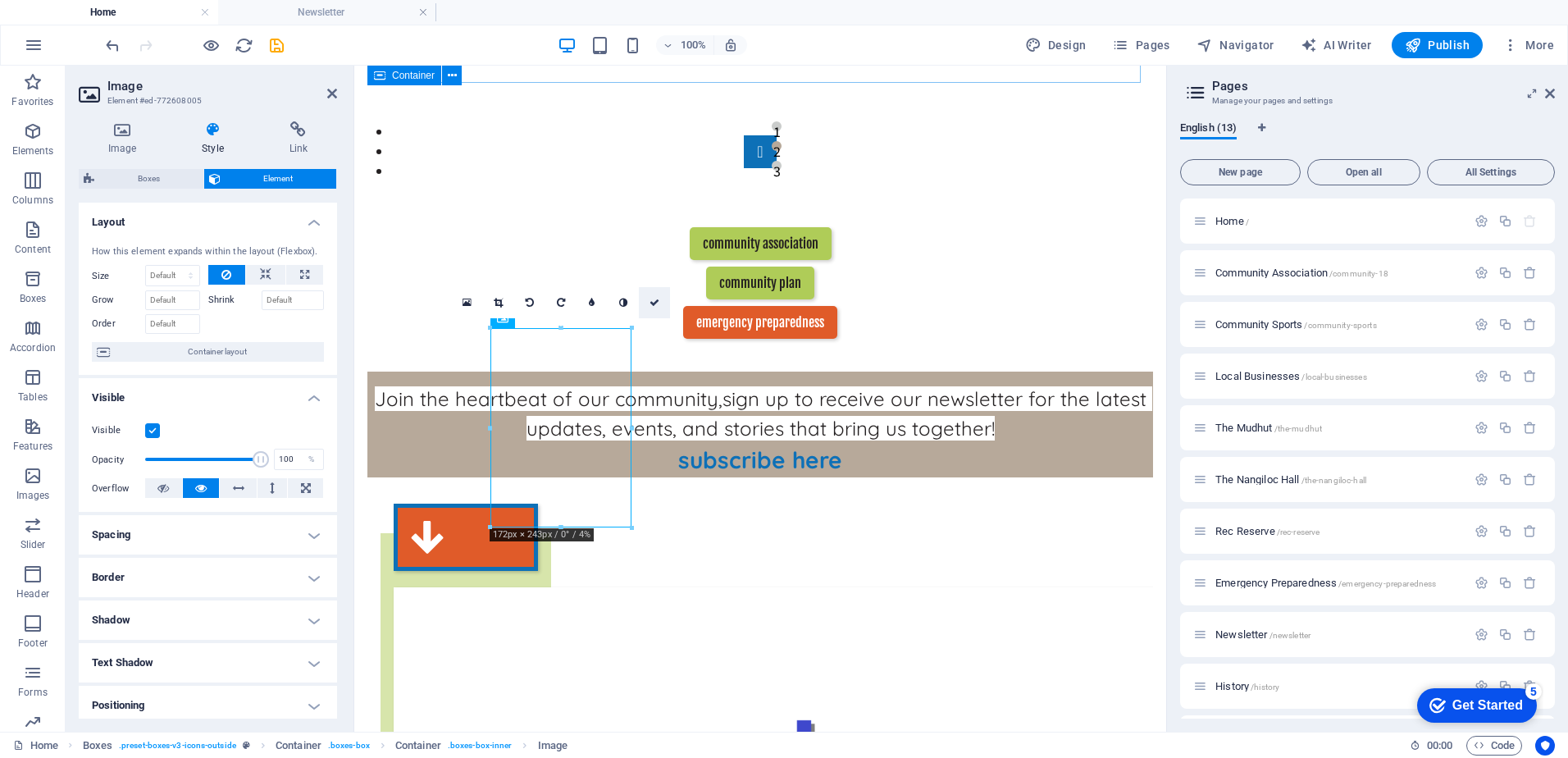
click at [650, 300] on icon at bounding box center [654, 302] width 10 height 10
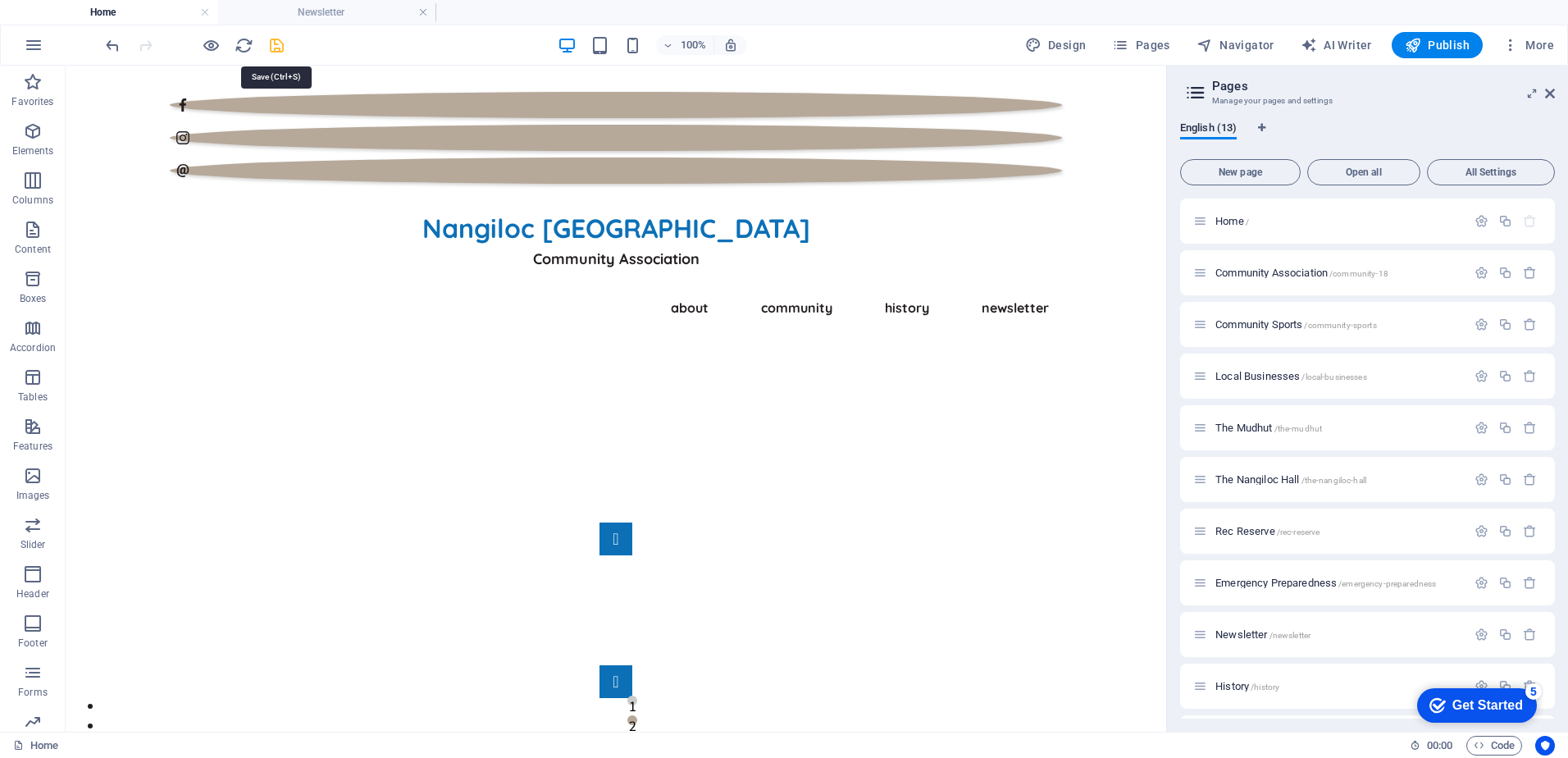
click at [278, 44] on icon "save" at bounding box center [277, 46] width 19 height 19
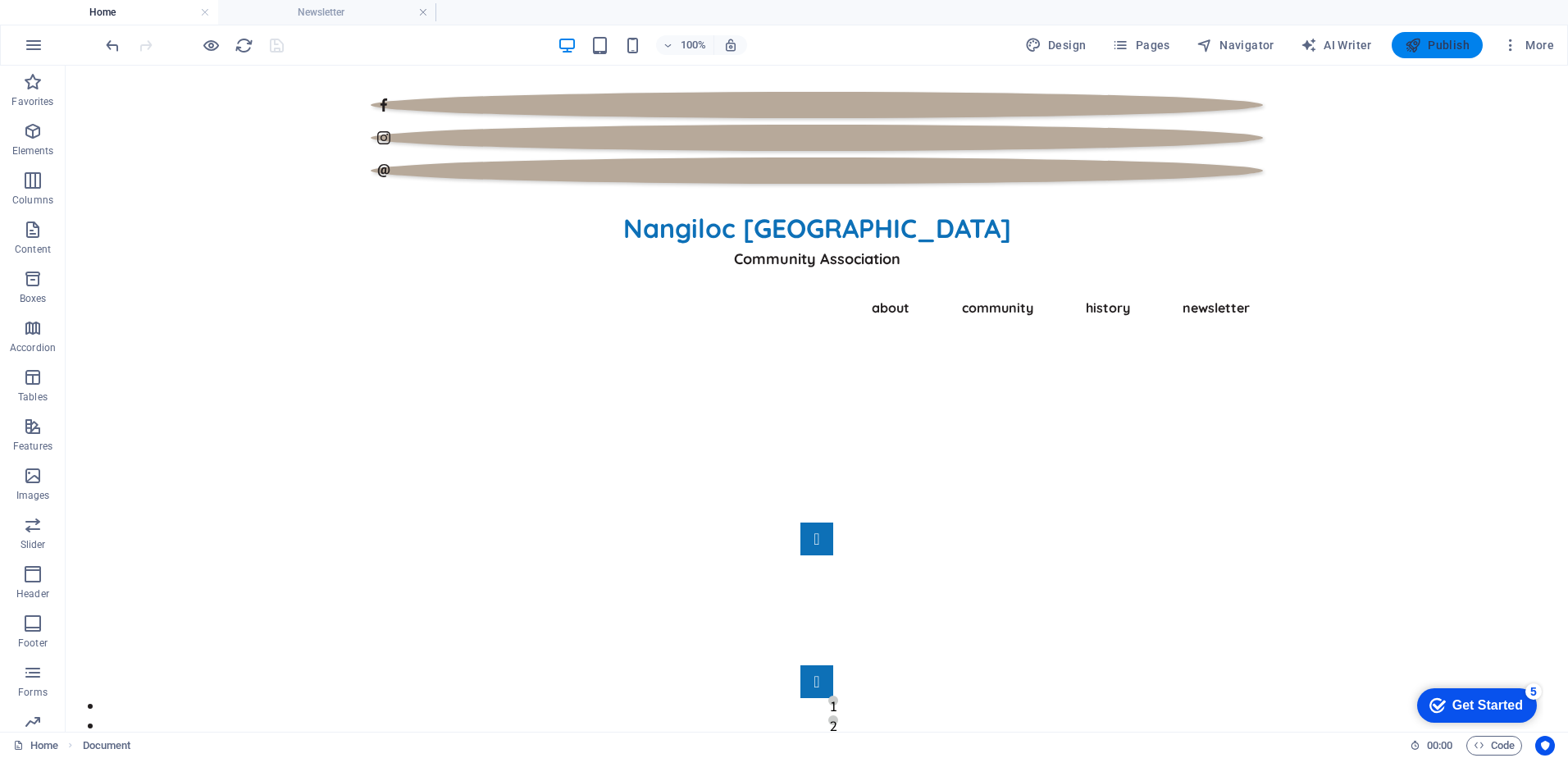
click at [1437, 48] on span "Publish" at bounding box center [1437, 45] width 65 height 16
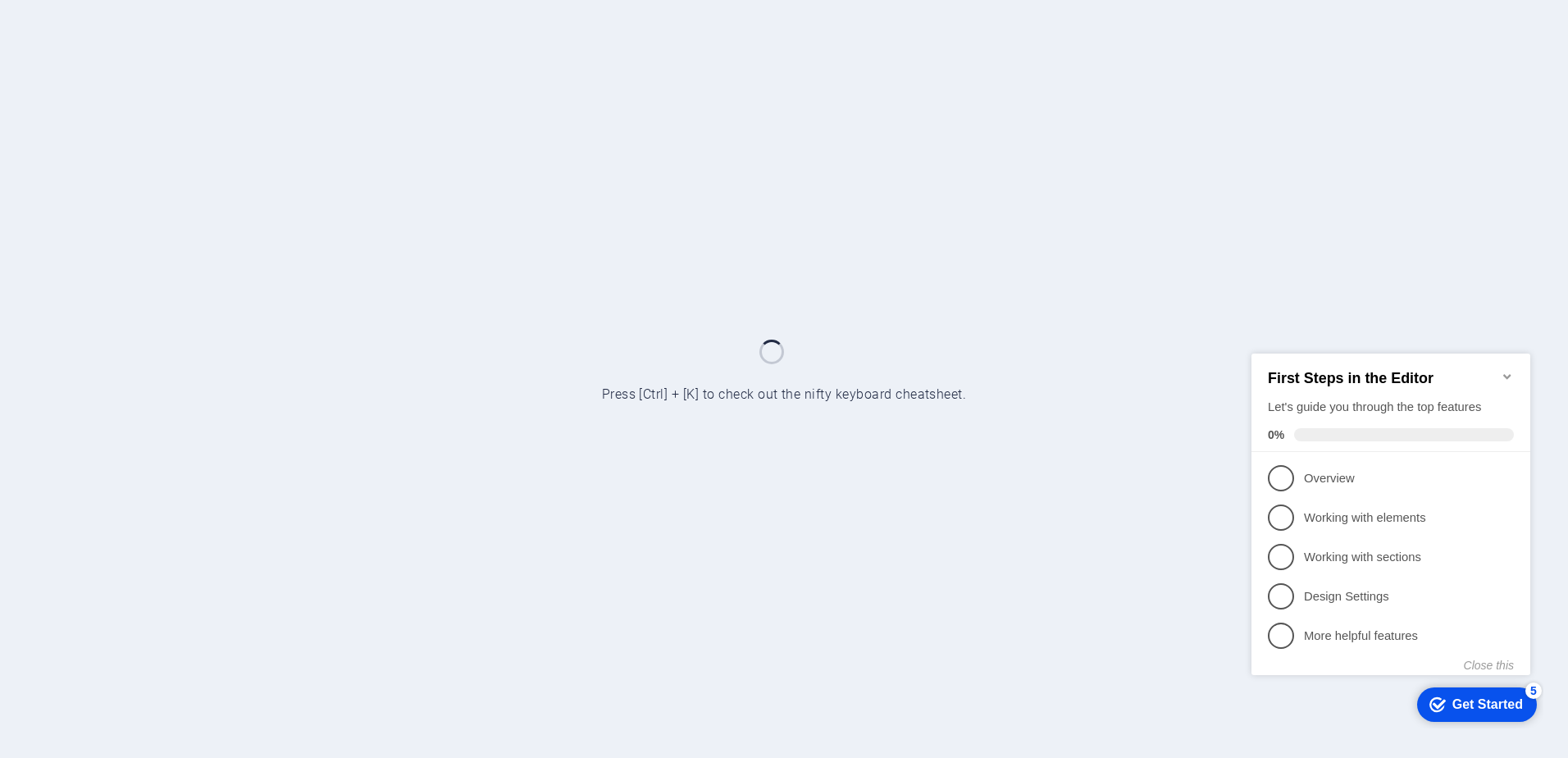
click at [1507, 369] on icon "Minimize checklist" at bounding box center [1507, 376] width 13 height 13
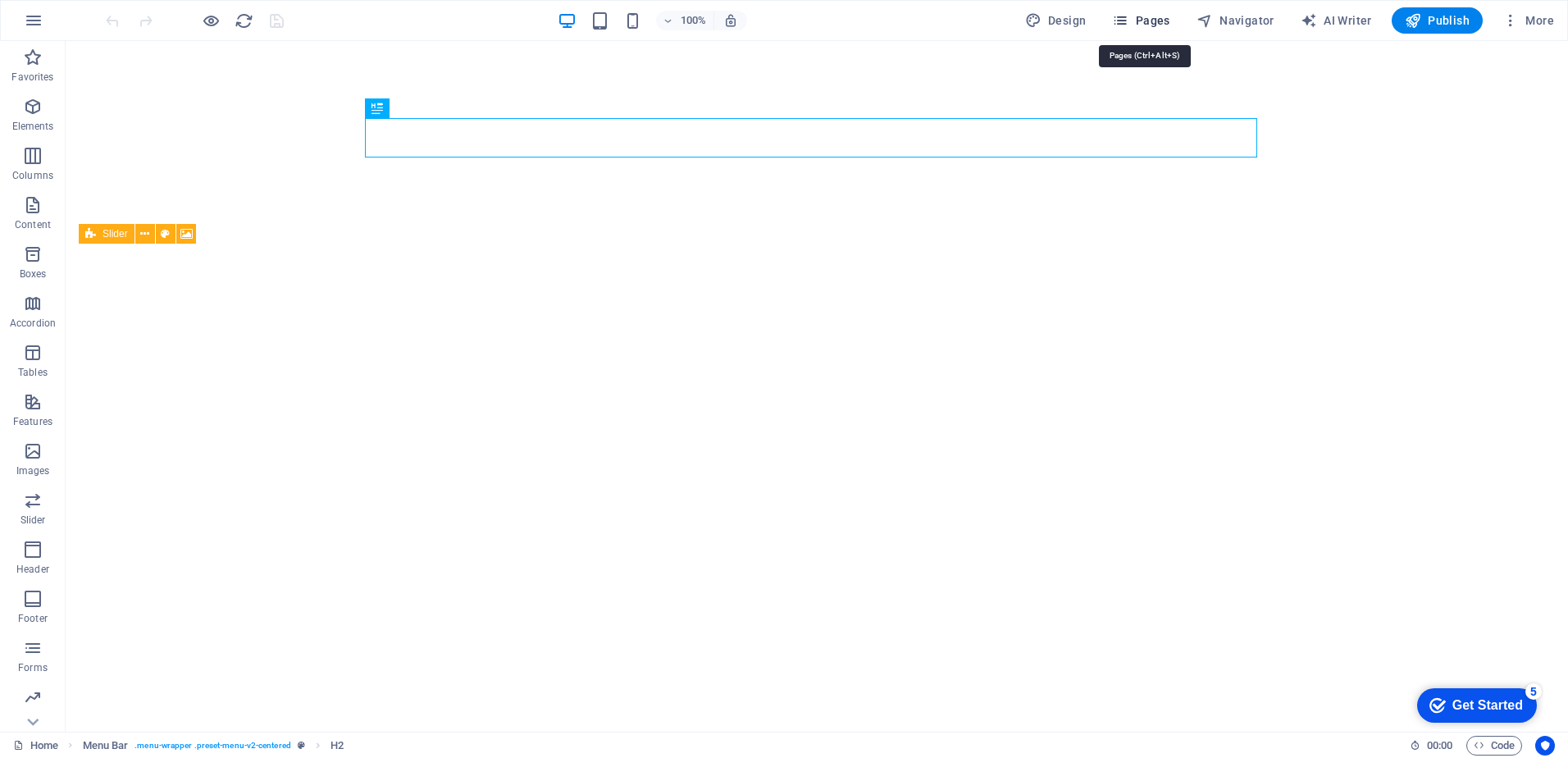
click at [1150, 24] on span "Pages" at bounding box center [1141, 20] width 57 height 16
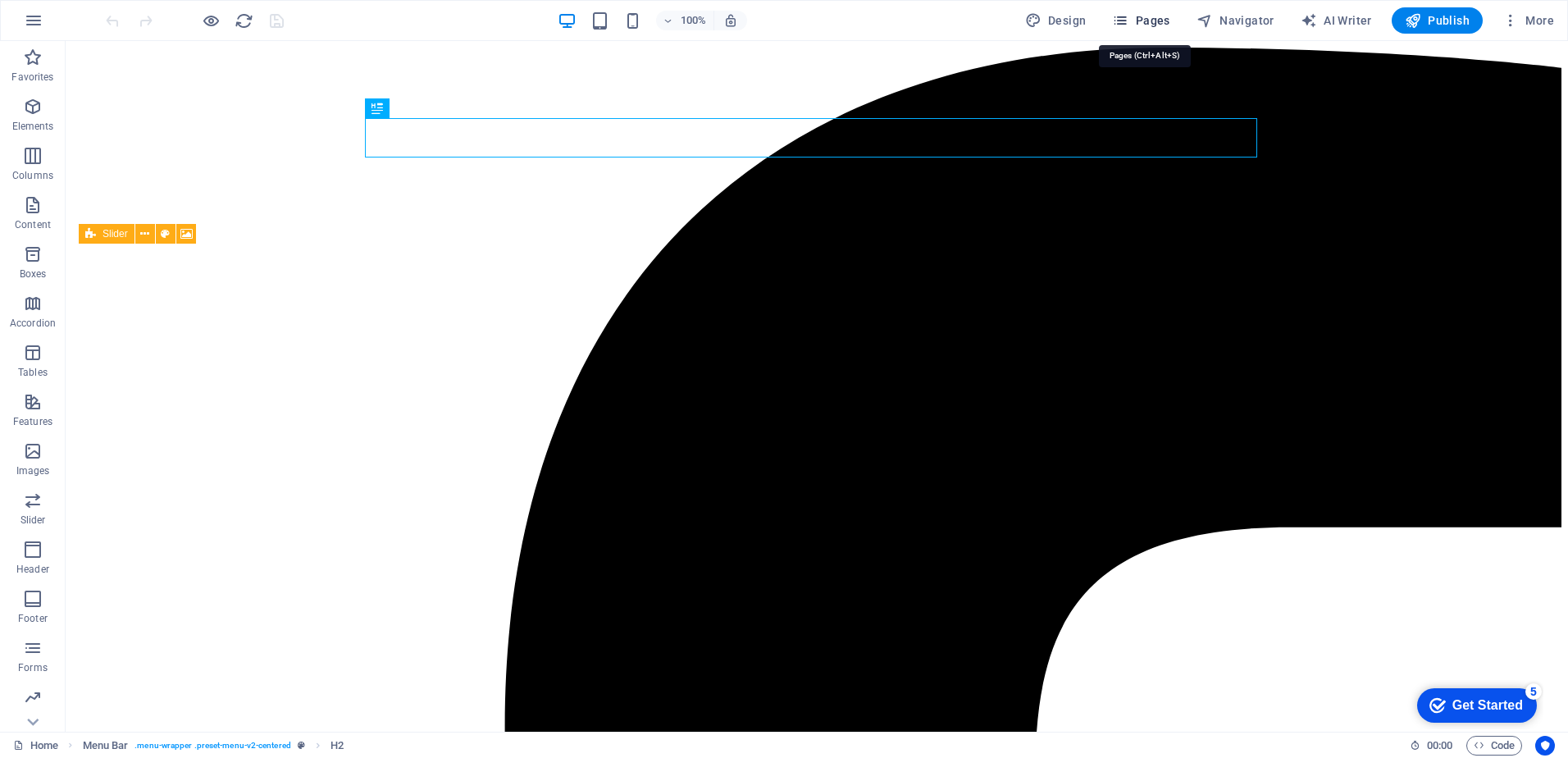
click at [1147, 16] on span "Pages" at bounding box center [1141, 20] width 57 height 16
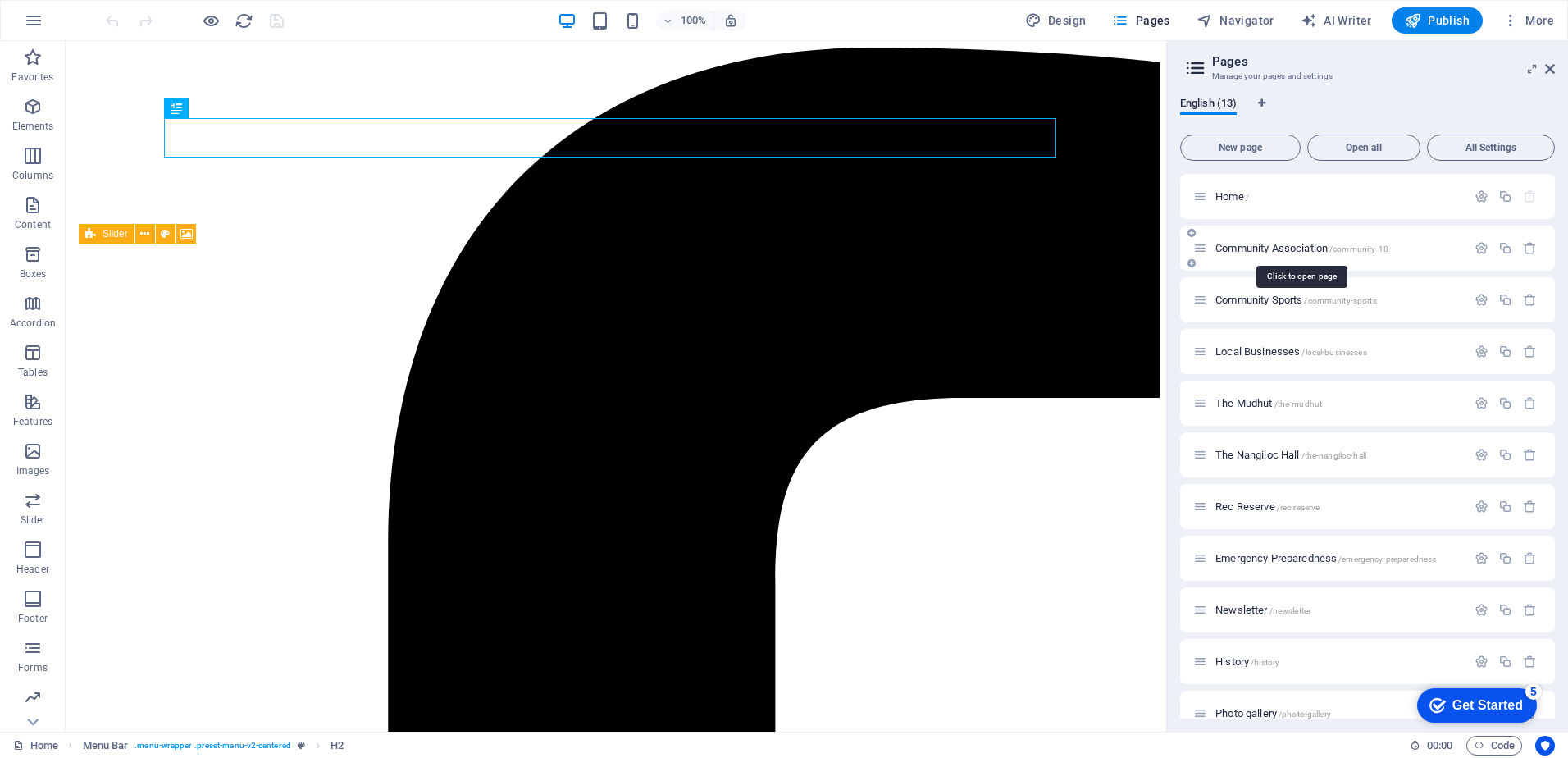
click at [1263, 243] on span "Community Association /community-18" at bounding box center [1302, 248] width 173 height 12
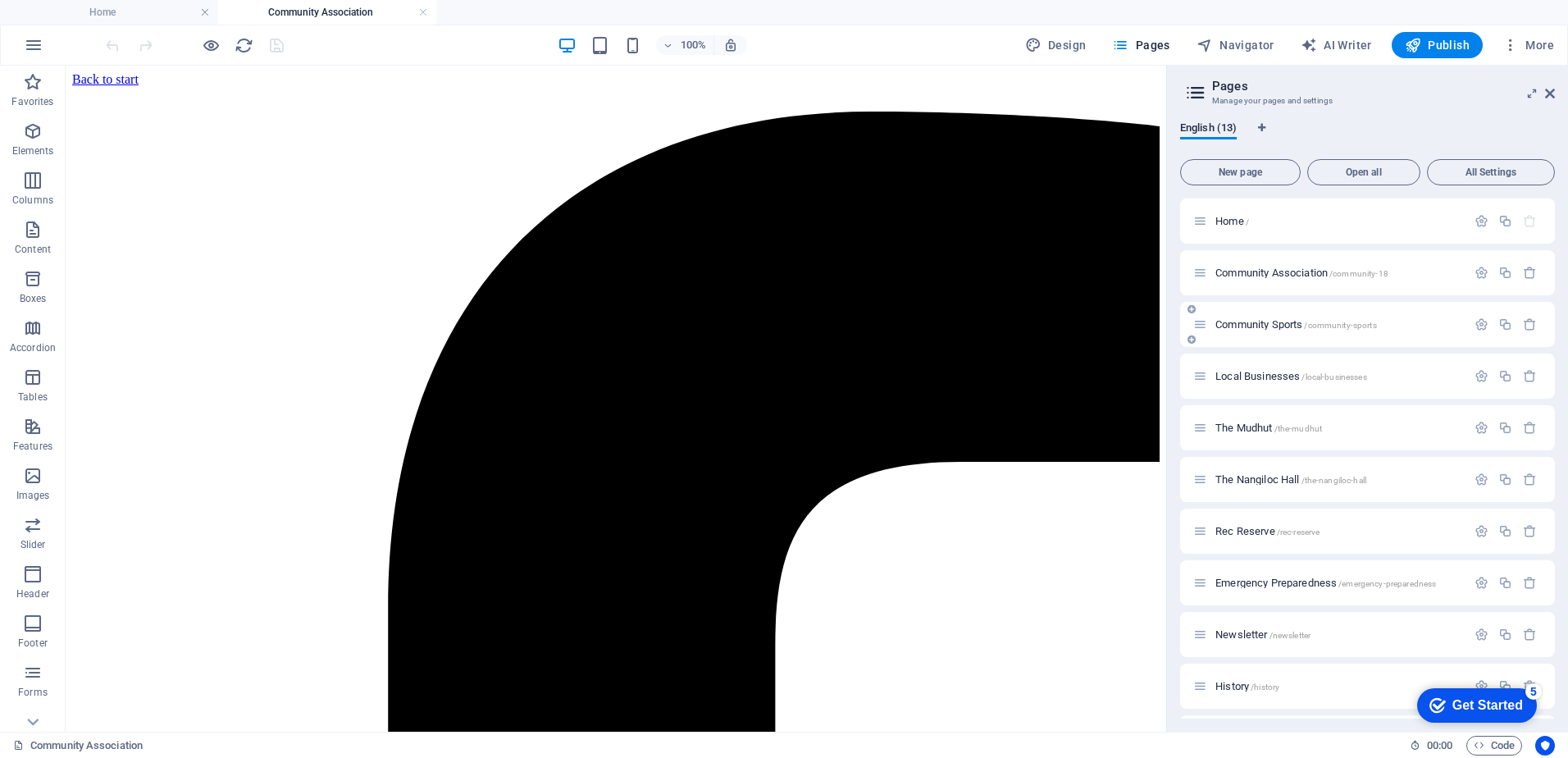
click at [1241, 322] on span "Community Sports /community-sports" at bounding box center [1296, 324] width 162 height 12
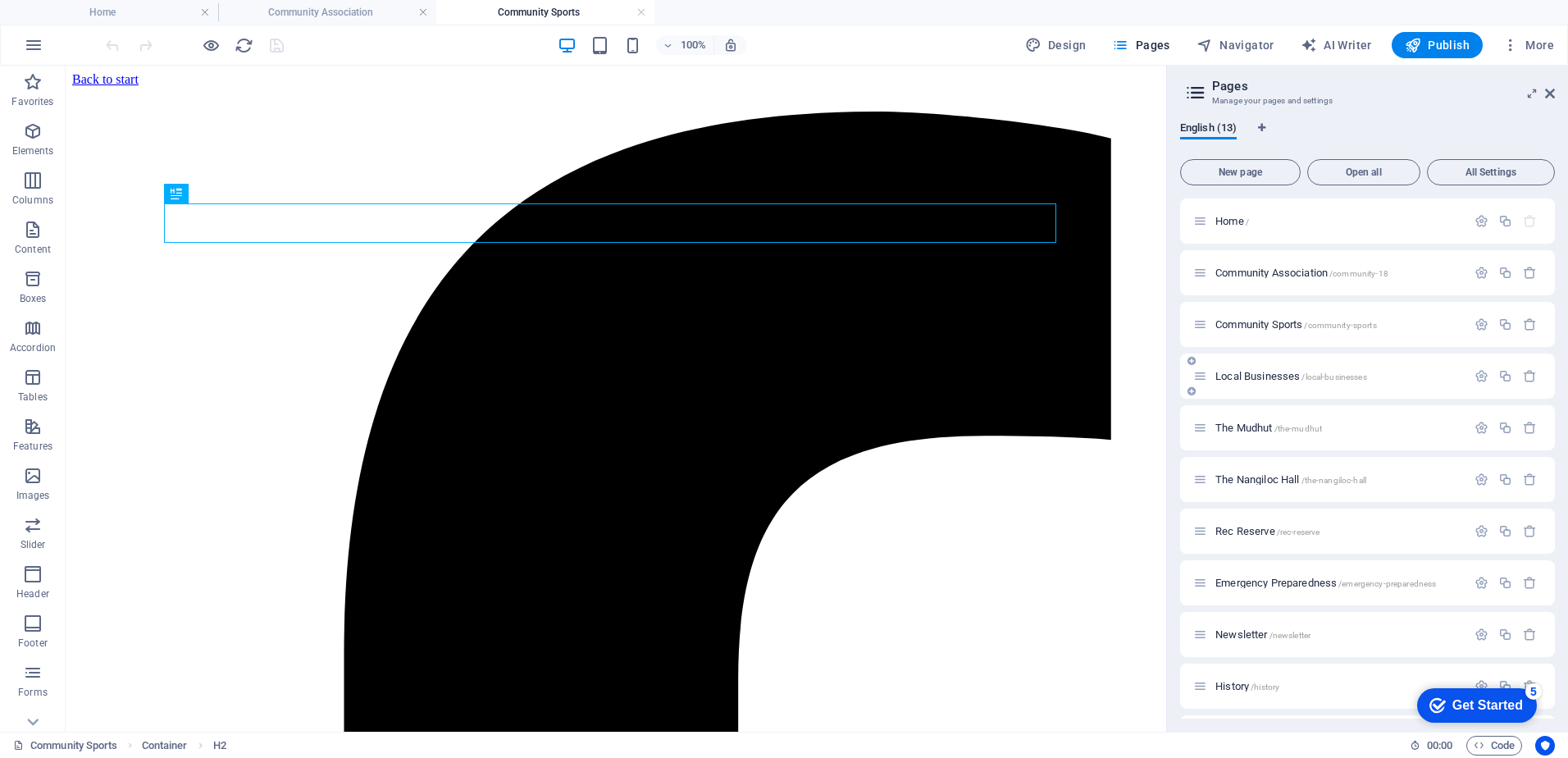
click at [1264, 376] on span "Local Businesses /local-businesses" at bounding box center [1291, 376] width 151 height 12
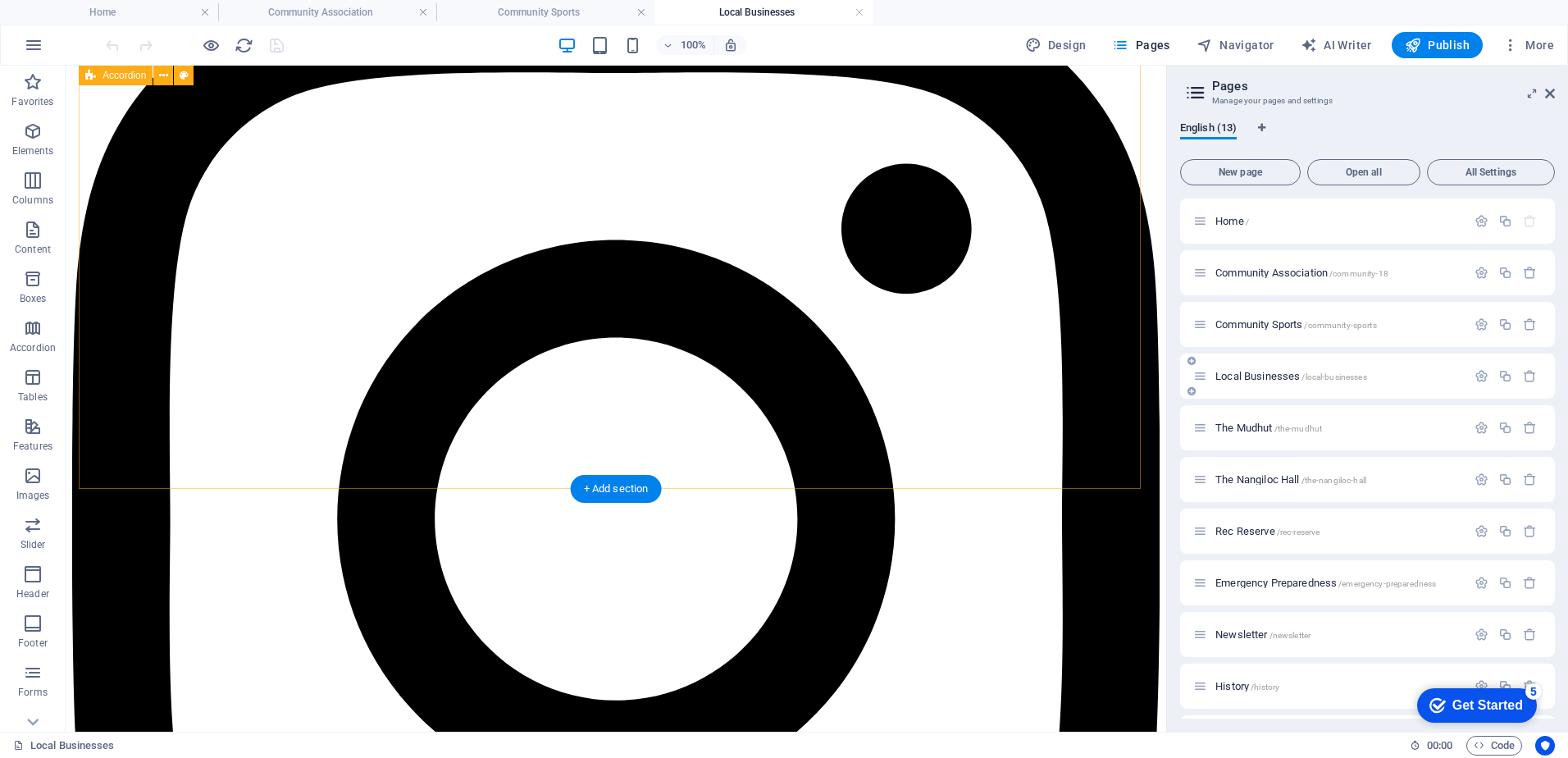
scroll to position [2272, 0]
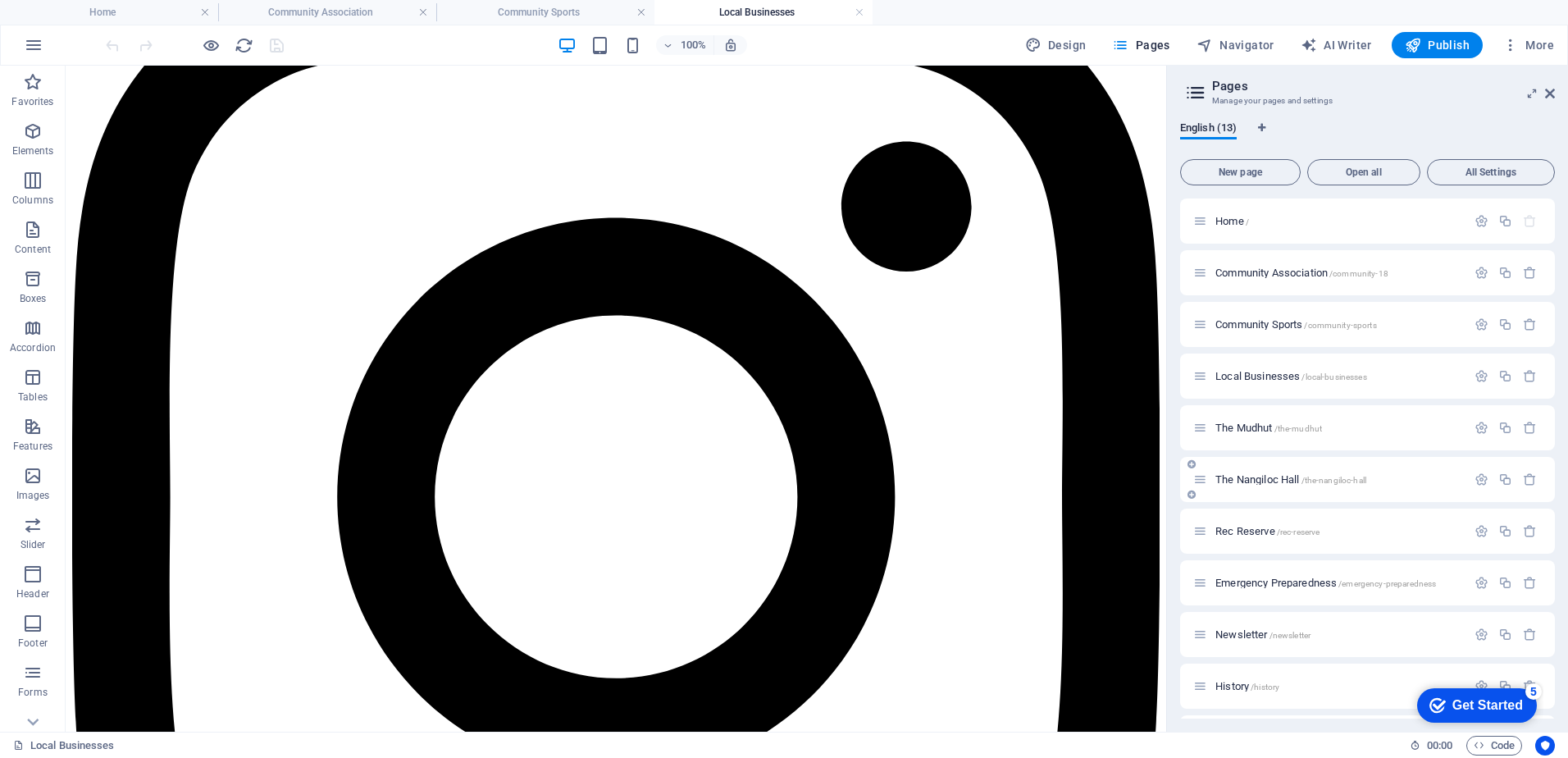
click at [1277, 475] on span "The Nangiloc Hall /the-nangiloc-hall" at bounding box center [1291, 479] width 151 height 12
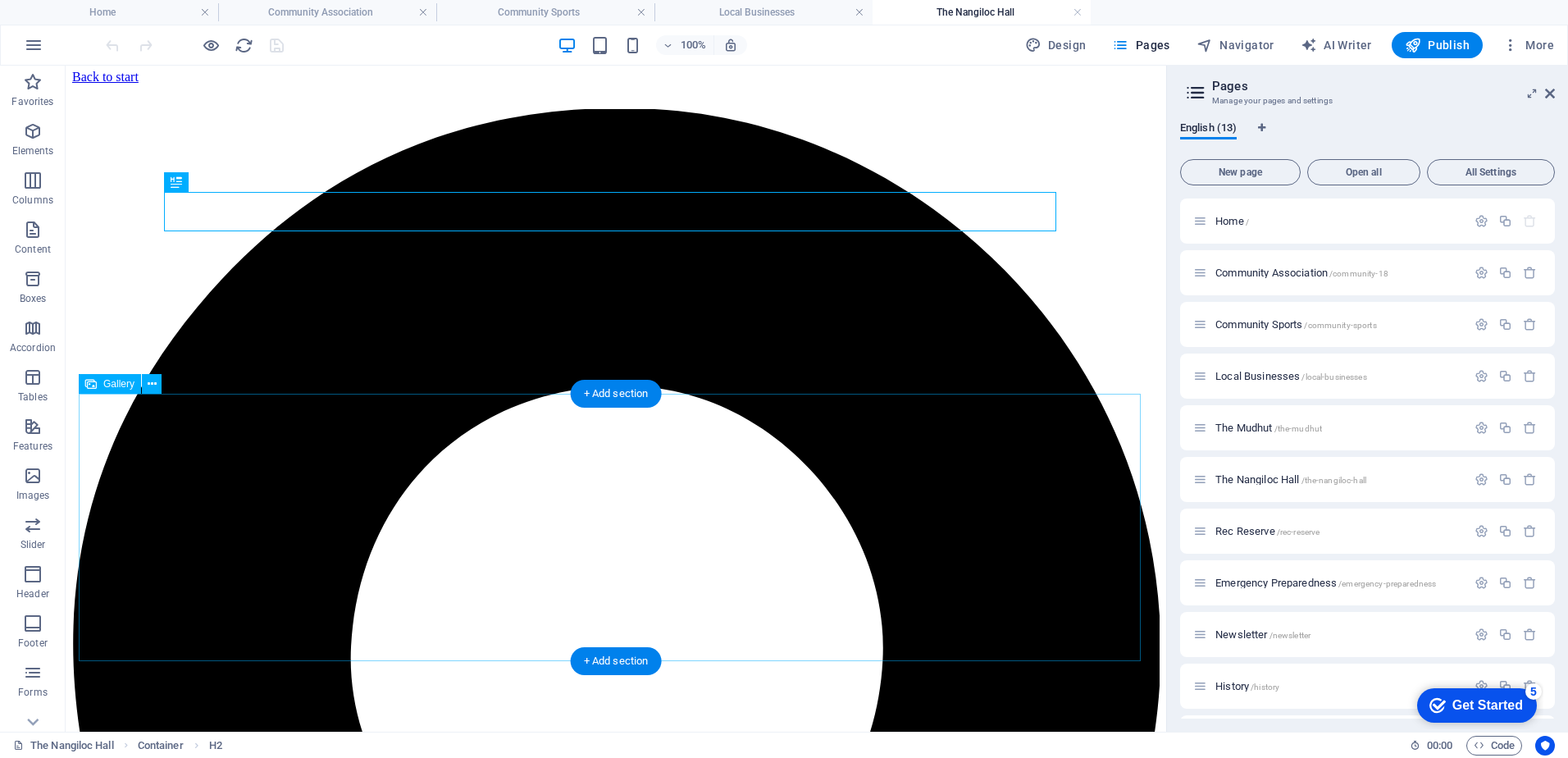
scroll to position [0, 0]
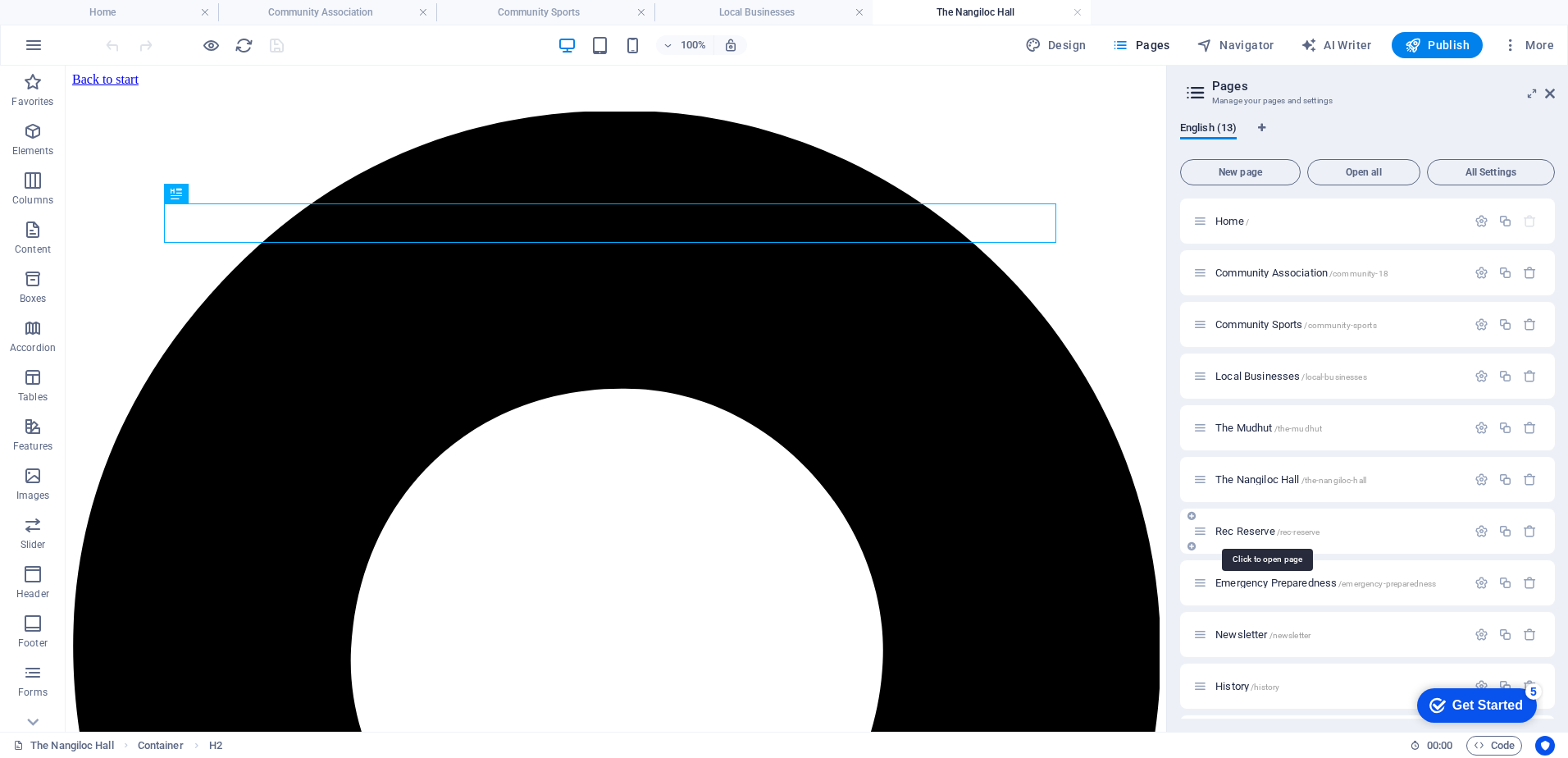
click at [1245, 529] on span "Rec Reserve /rec-reserve" at bounding box center [1268, 531] width 104 height 12
